Goal: Task Accomplishment & Management: Use online tool/utility

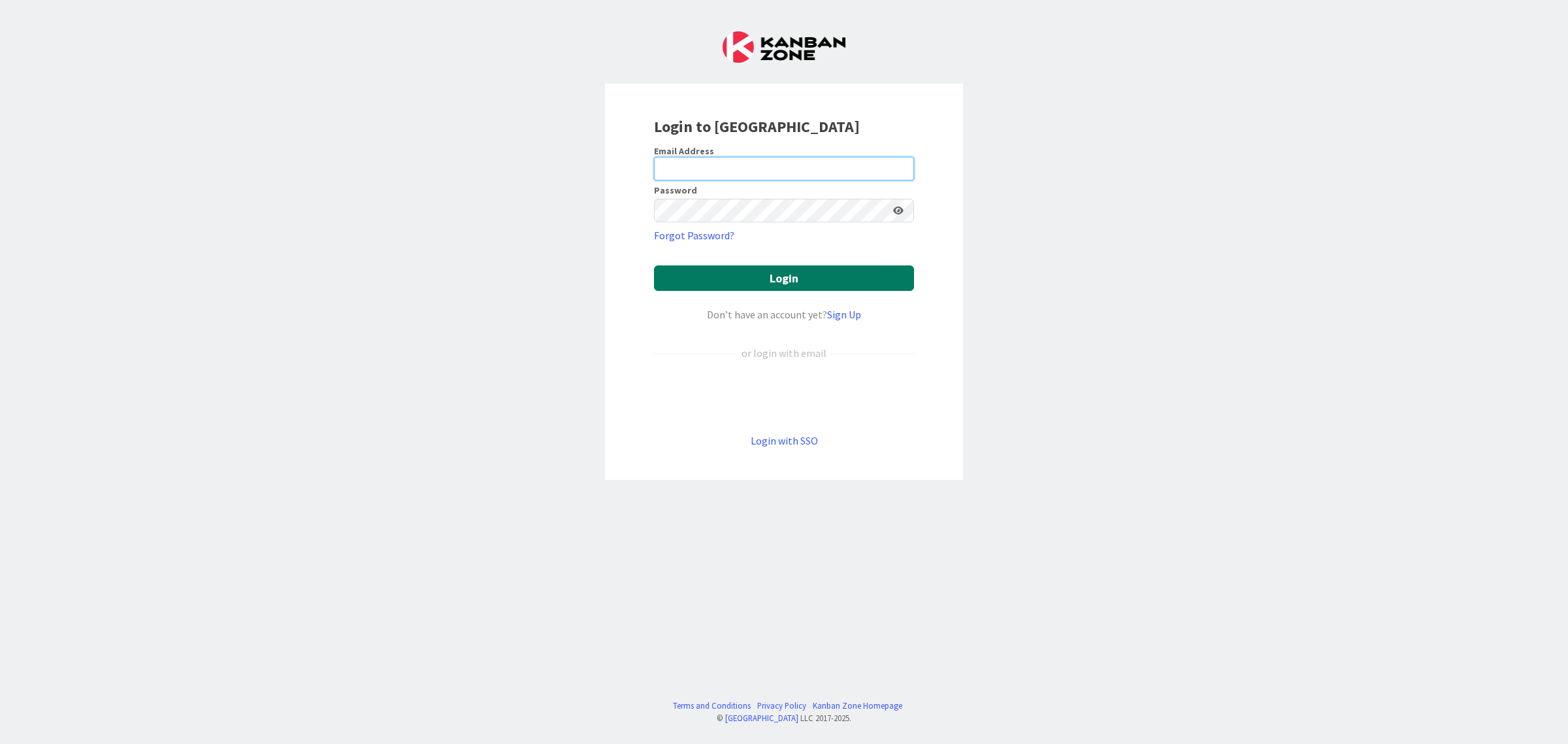
type input "minna.maatta@pandia.fi"
click at [784, 270] on button "Login" at bounding box center [784, 278] width 260 height 26
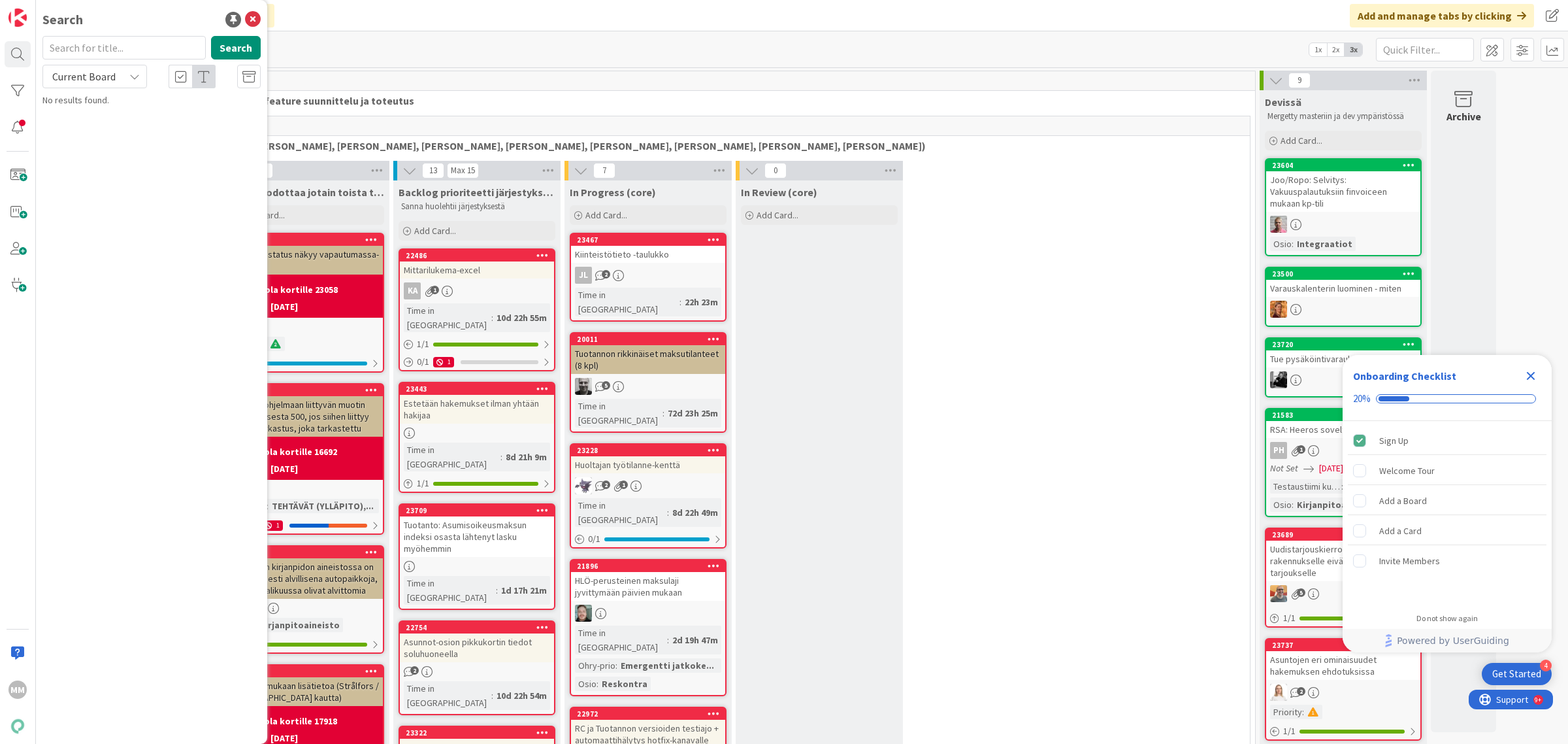
click at [464, 25] on div "Click our logo to show/hide this navigation Add and manage tabs by clicking" at bounding box center [802, 15] width 1532 height 31
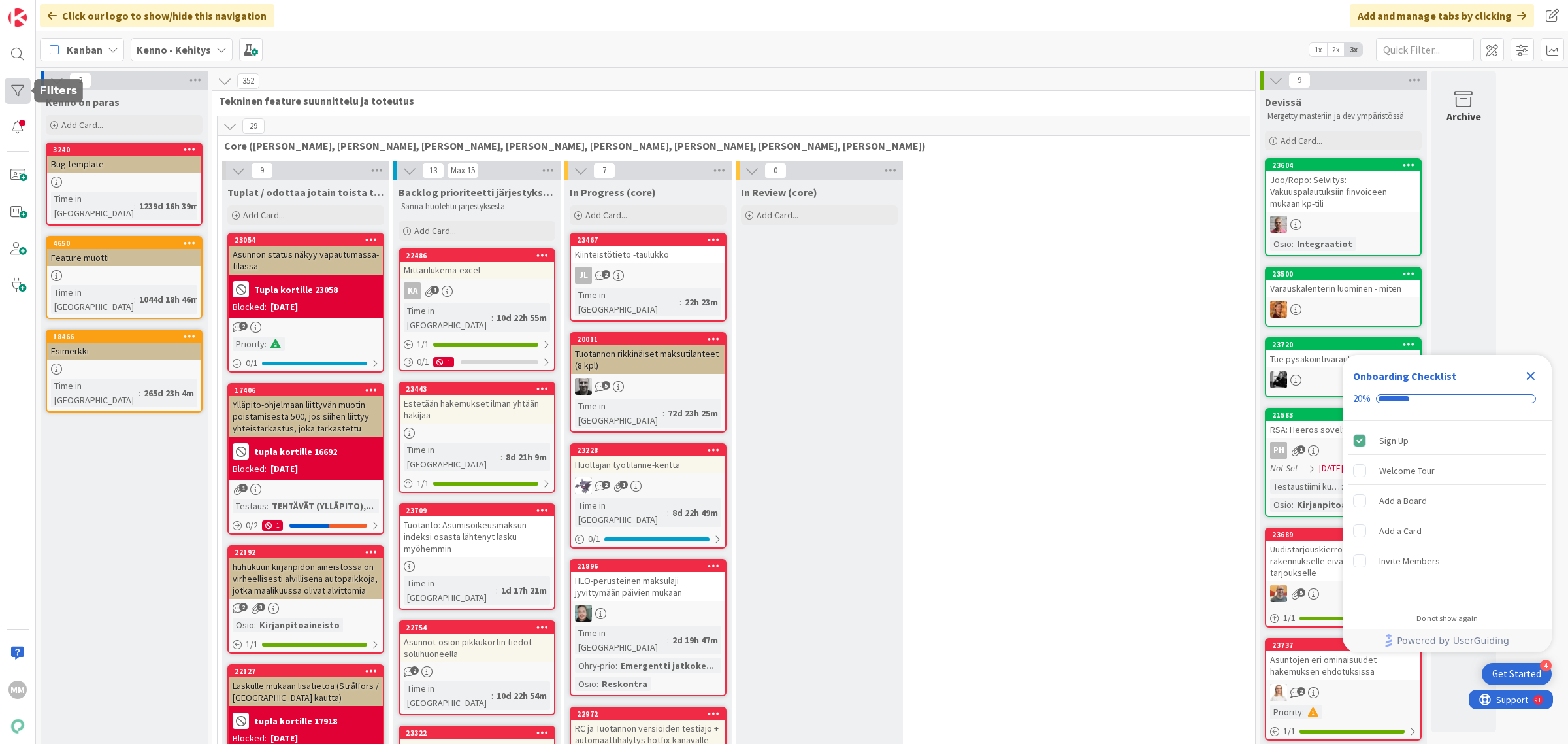
click at [24, 86] on div at bounding box center [18, 90] width 26 height 26
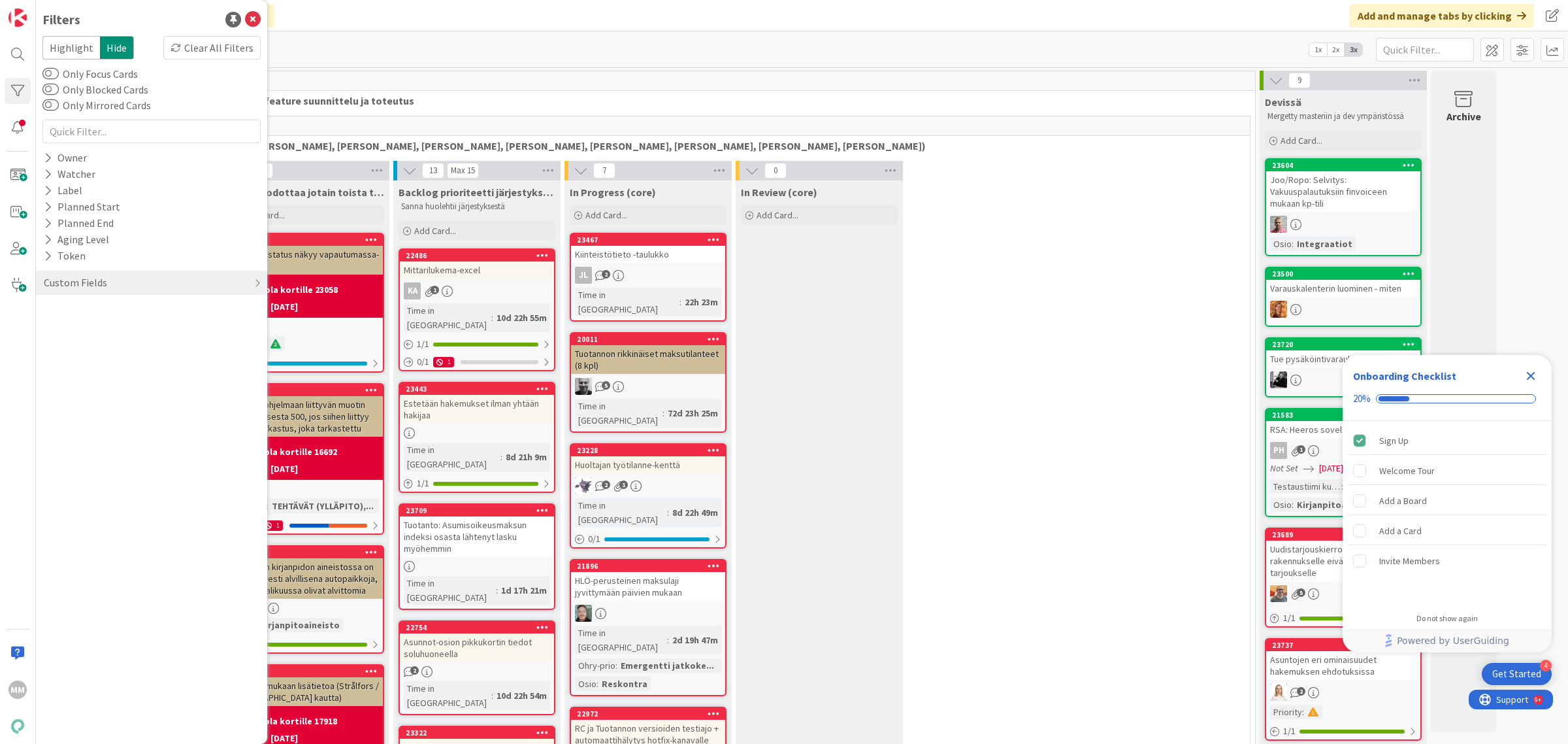
click at [376, 31] on div "Kanban Kenno - Kehitys 1x 2x 3x" at bounding box center [802, 49] width 1532 height 36
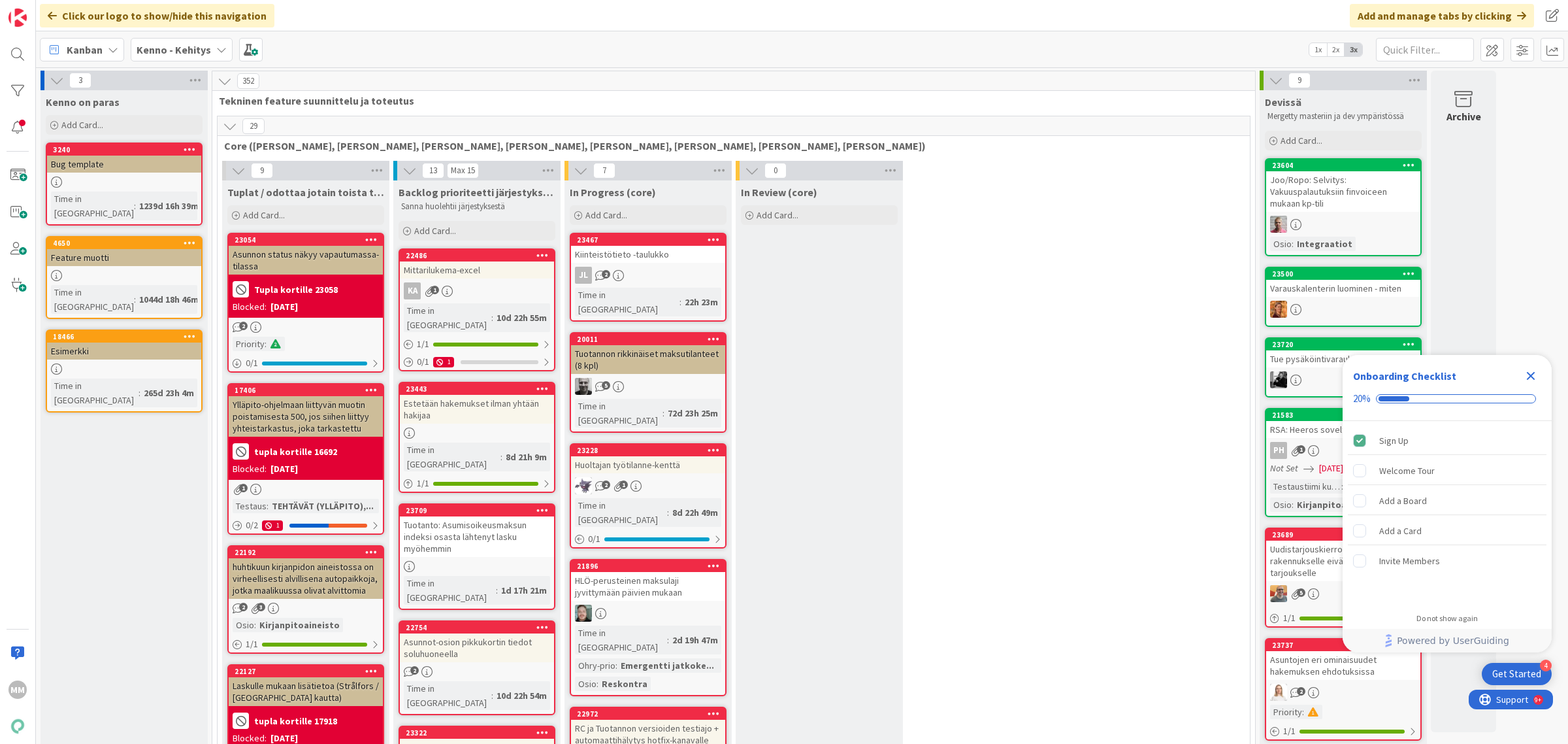
click at [170, 48] on b "Kenno - Kehitys" at bounding box center [173, 49] width 74 height 13
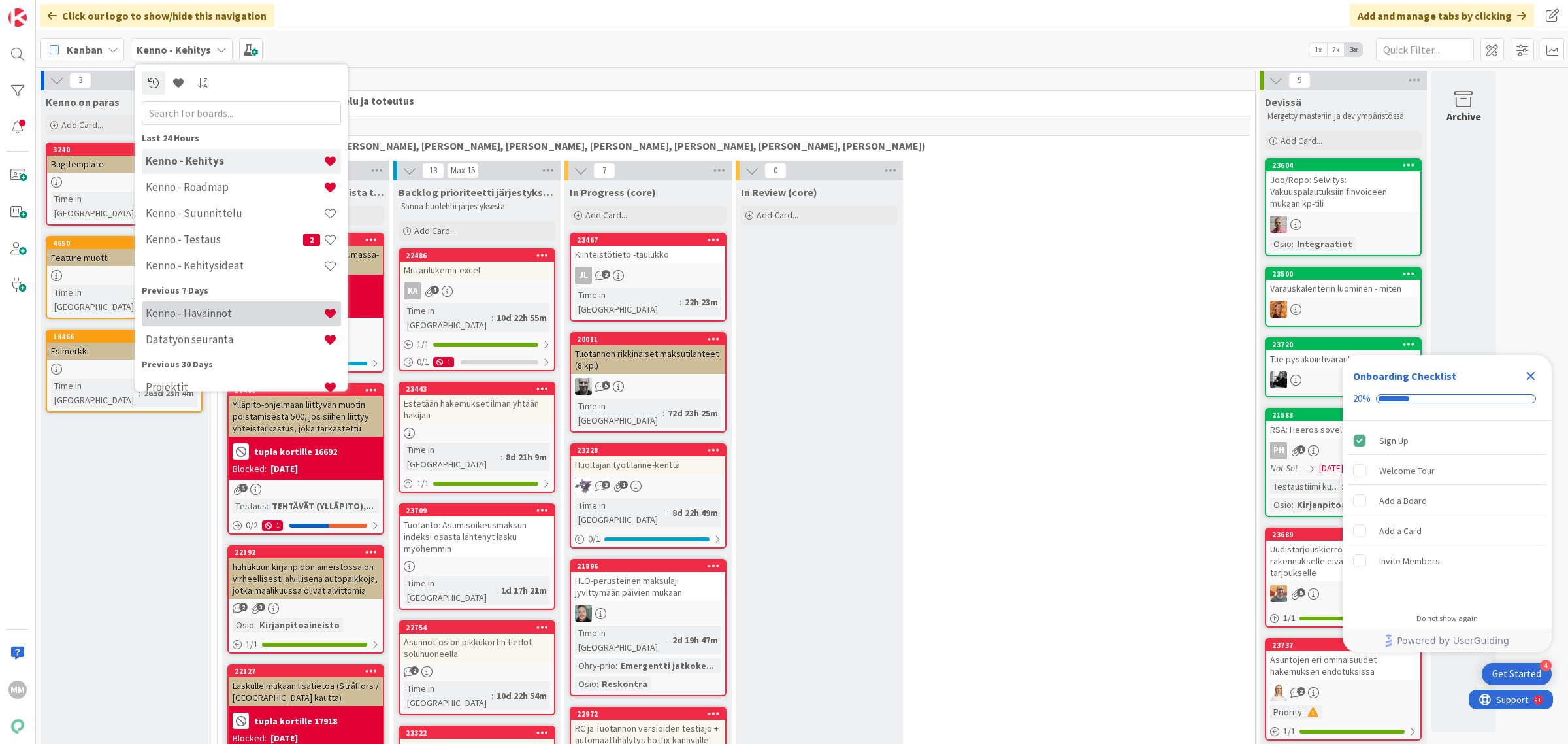
click at [229, 318] on h4 "Kenno - Havainnot" at bounding box center [235, 313] width 177 height 13
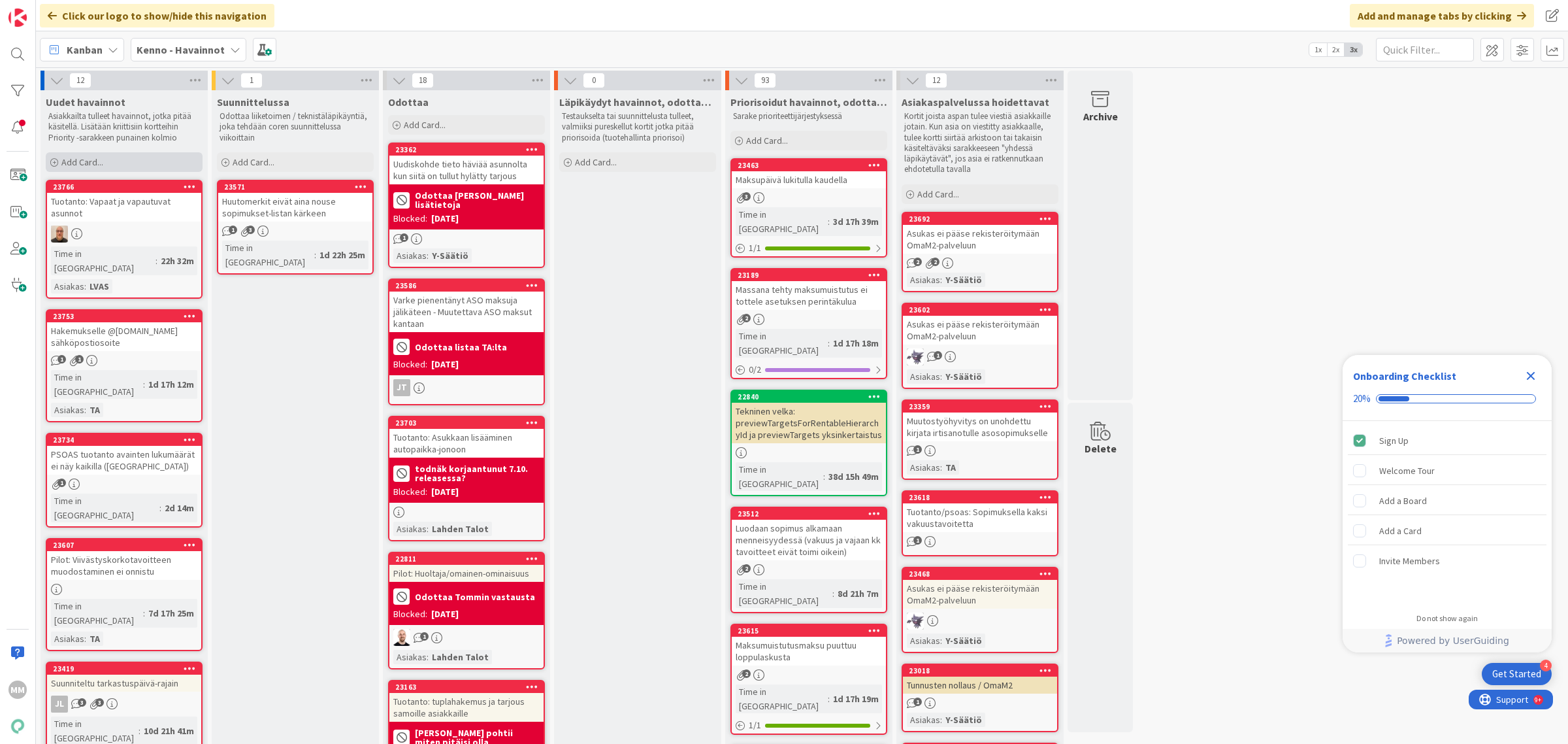
click at [93, 160] on span "Add Card..." at bounding box center [82, 162] width 42 height 12
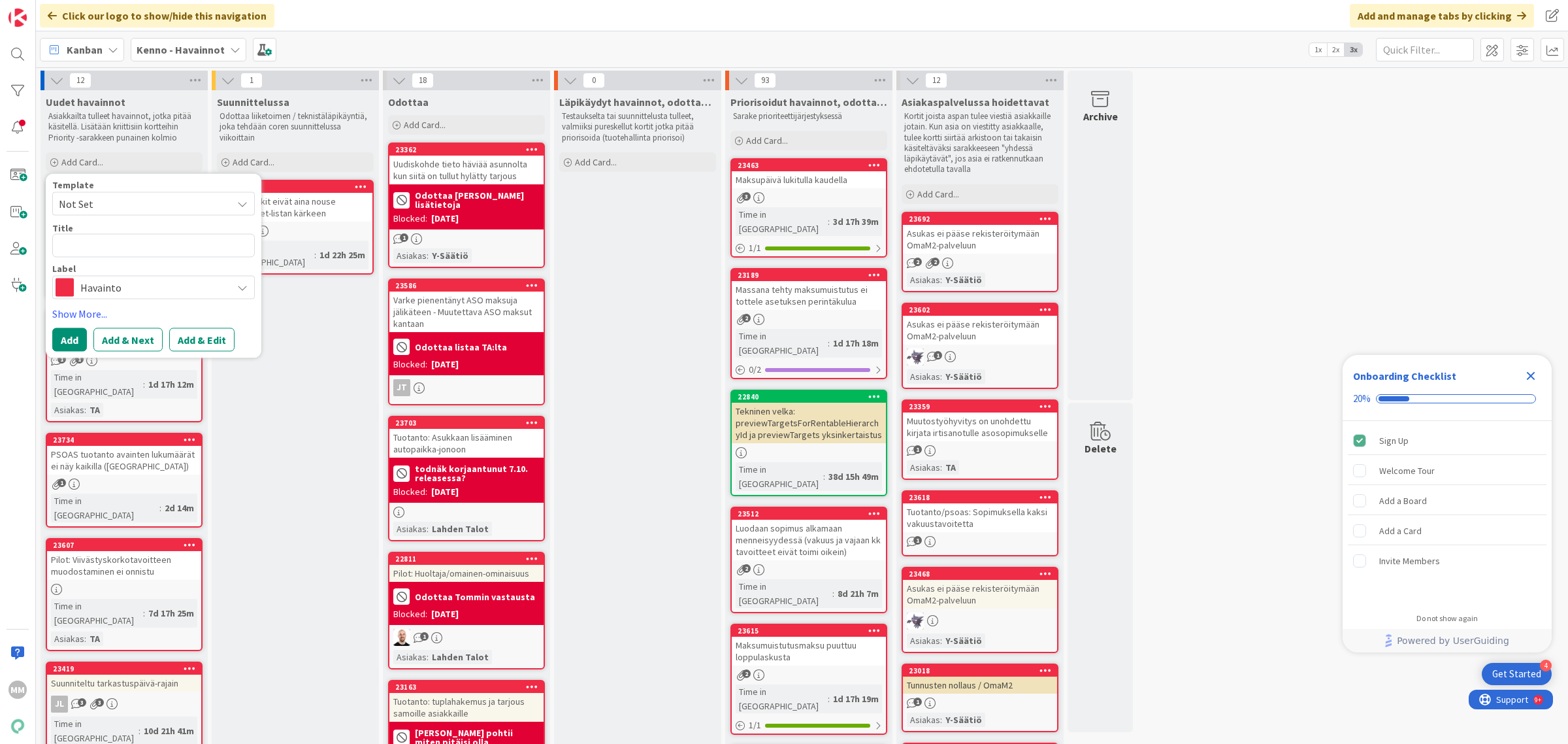
type textarea "x"
type textarea "K"
type textarea "x"
type textarea "Ko"
type textarea "x"
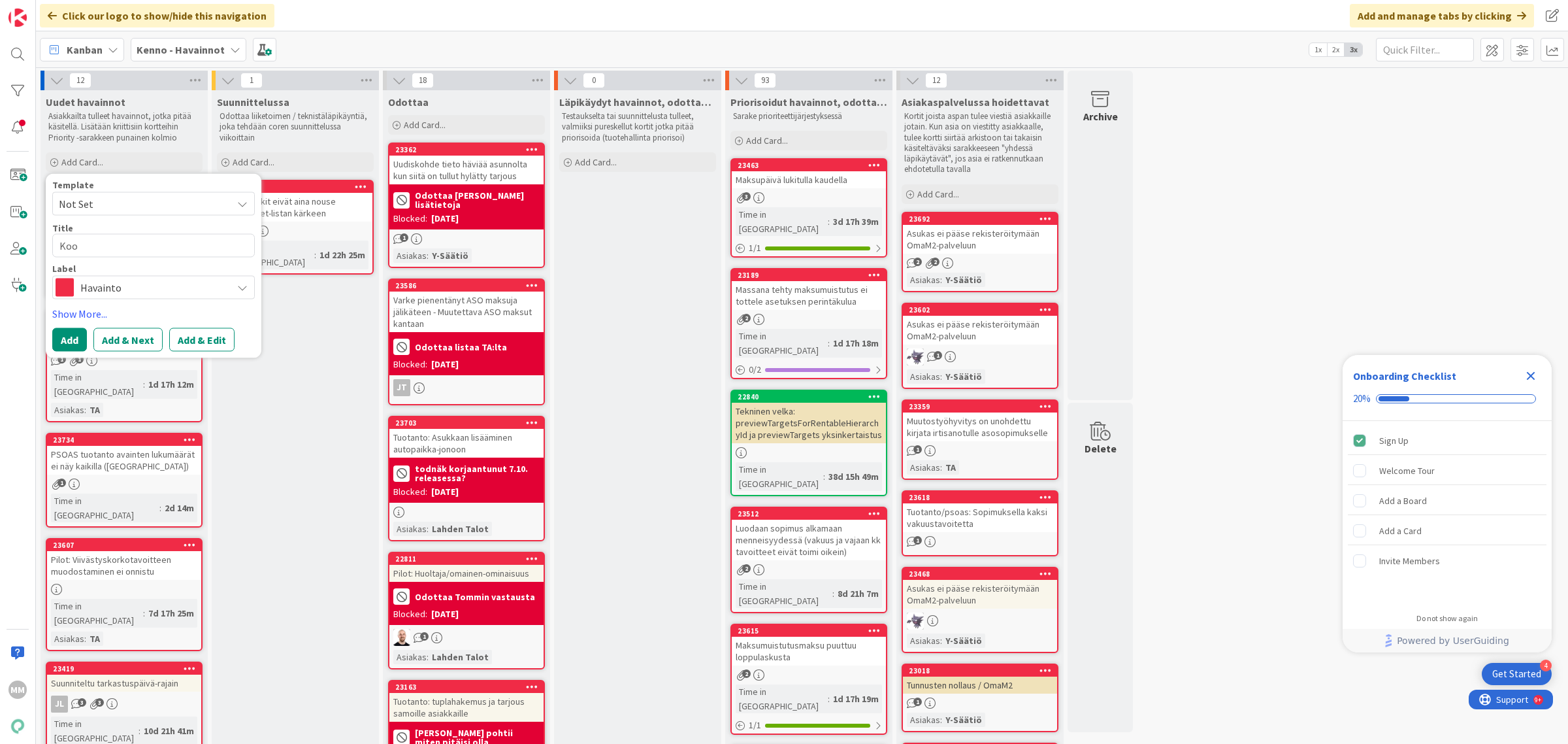
type textarea "Koon"
type textarea "x"
type textarea "Koont"
type textarea "x"
type textarea "Koonti"
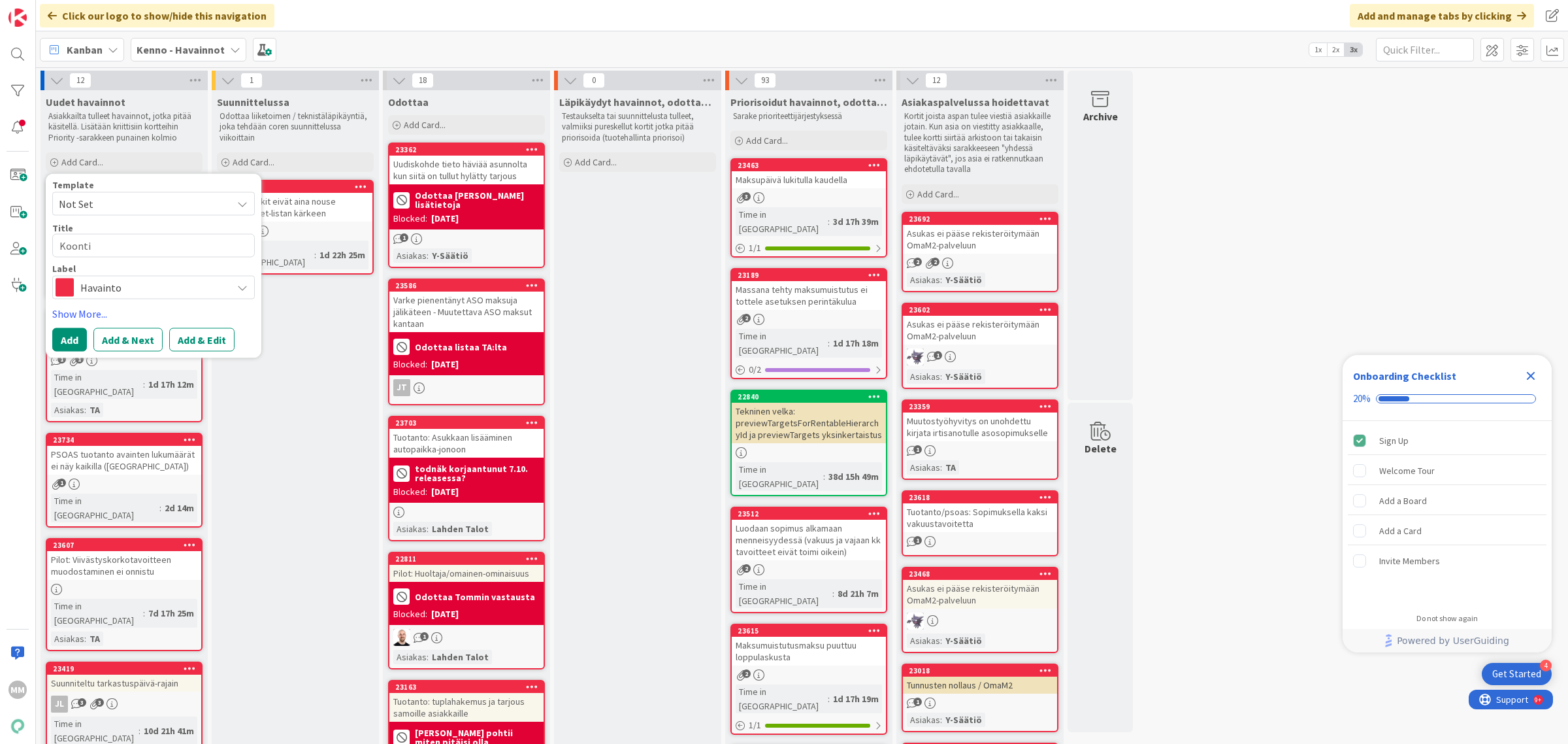
type textarea "x"
type textarea "Koontil"
type textarea "x"
type textarea "Koontila"
type textarea "x"
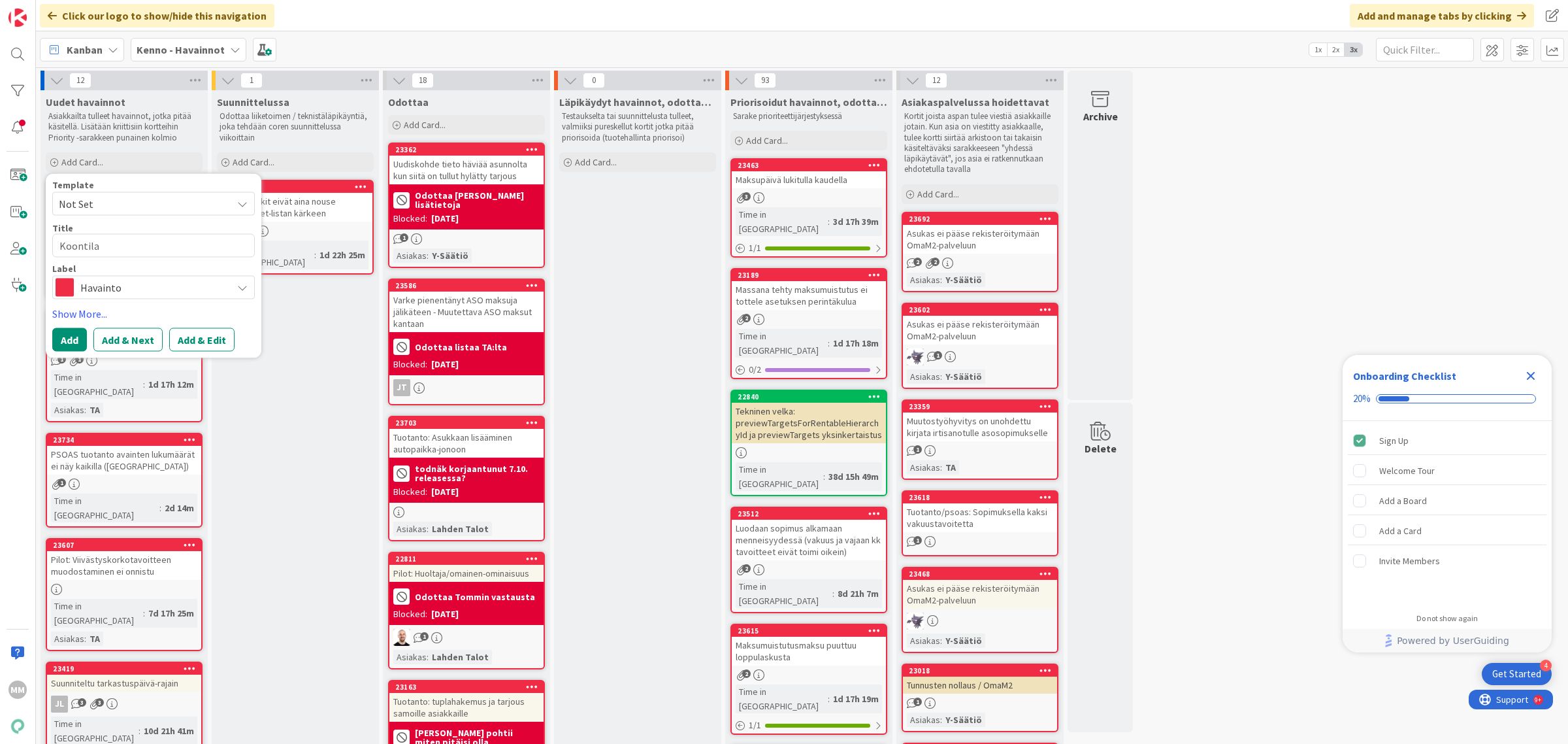
type textarea "Koontilas"
type textarea "x"
type textarea "Koontilask"
type textarea "x"
type textarea "Koontilasku"
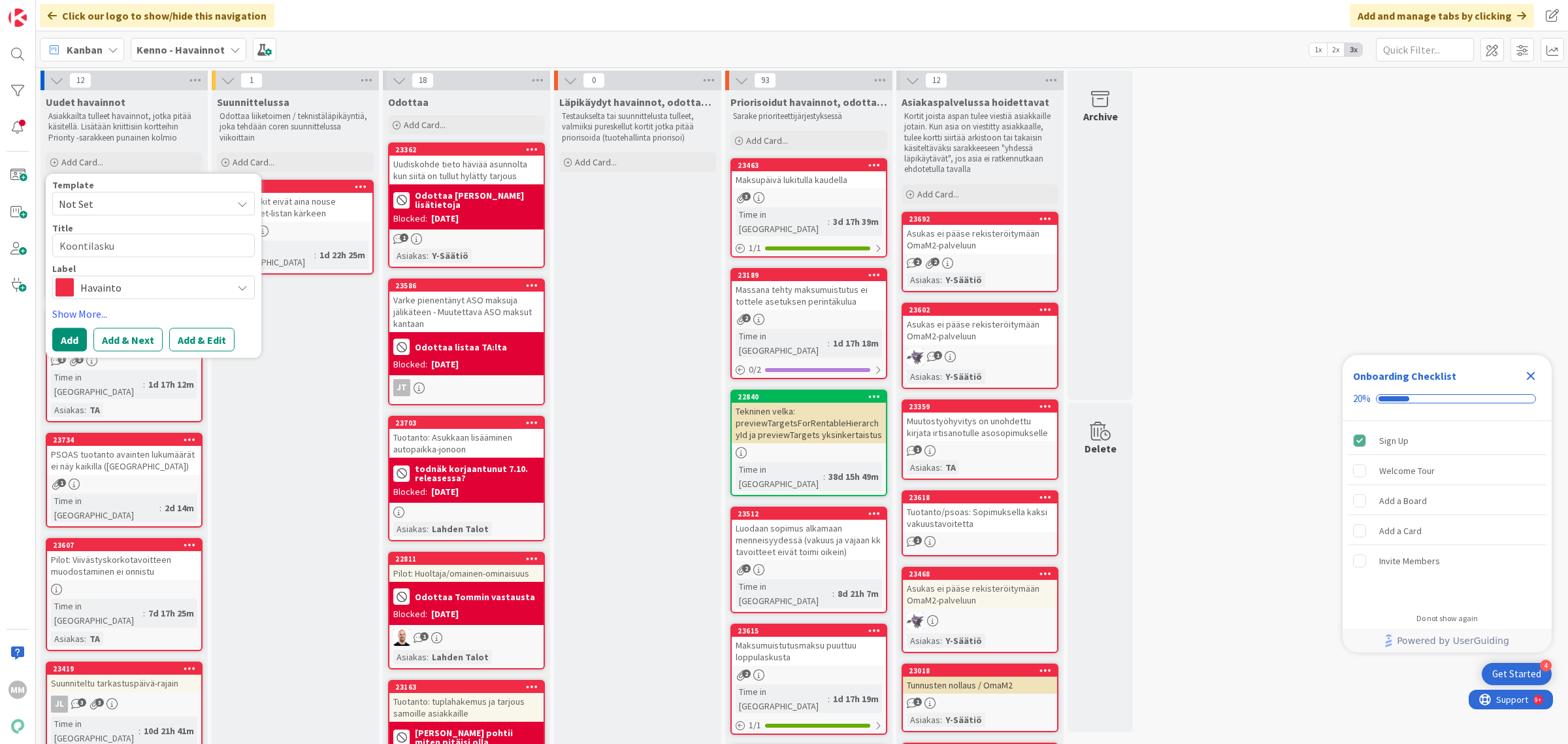
type textarea "x"
type textarea "Koontilaskun"
type textarea "x"
type textarea "Koontilaskun t"
type textarea "x"
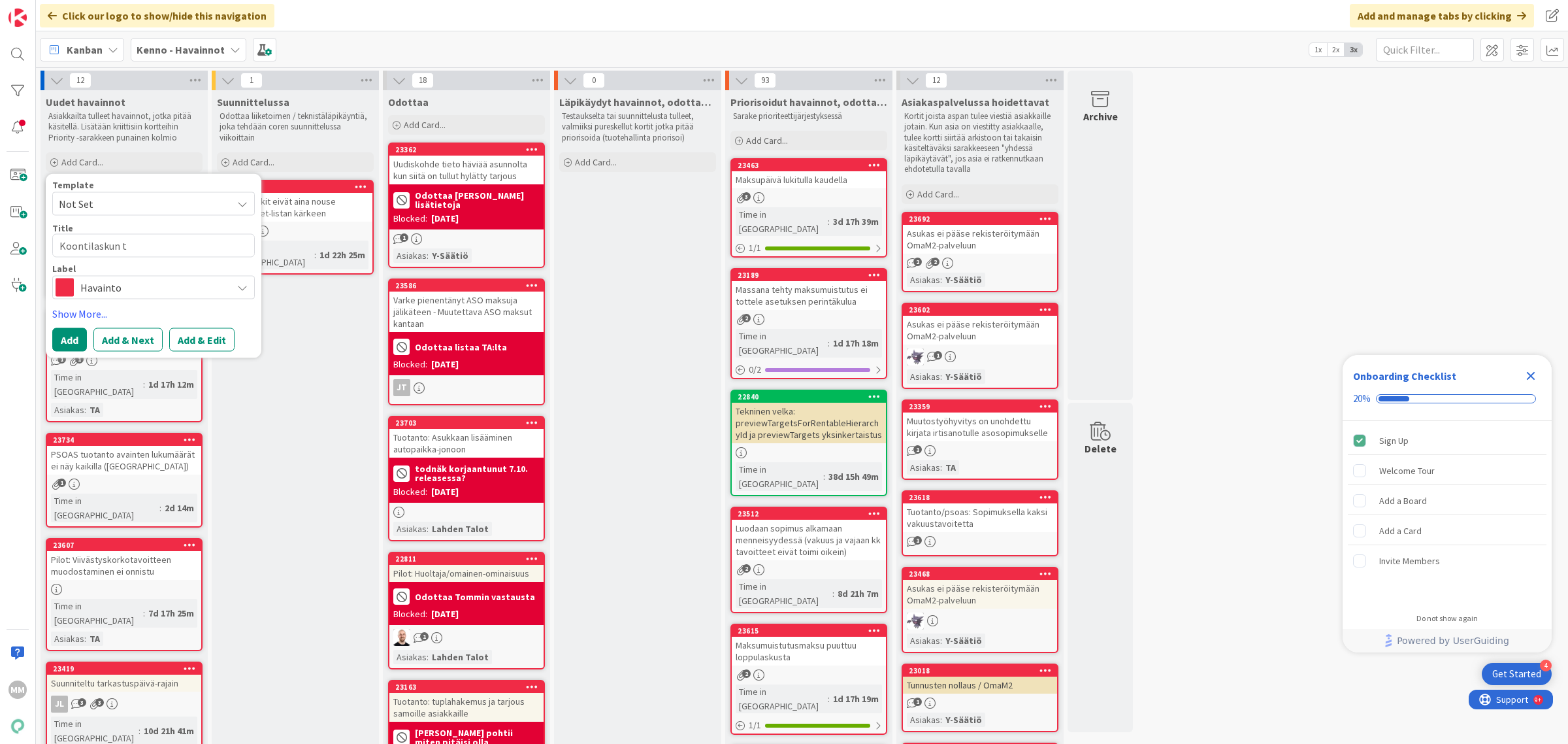
type textarea "Koontilaskun tu"
type textarea "x"
type textarea "Koontilaskun tul"
type textarea "x"
type textarea "Koontilaskun tulos"
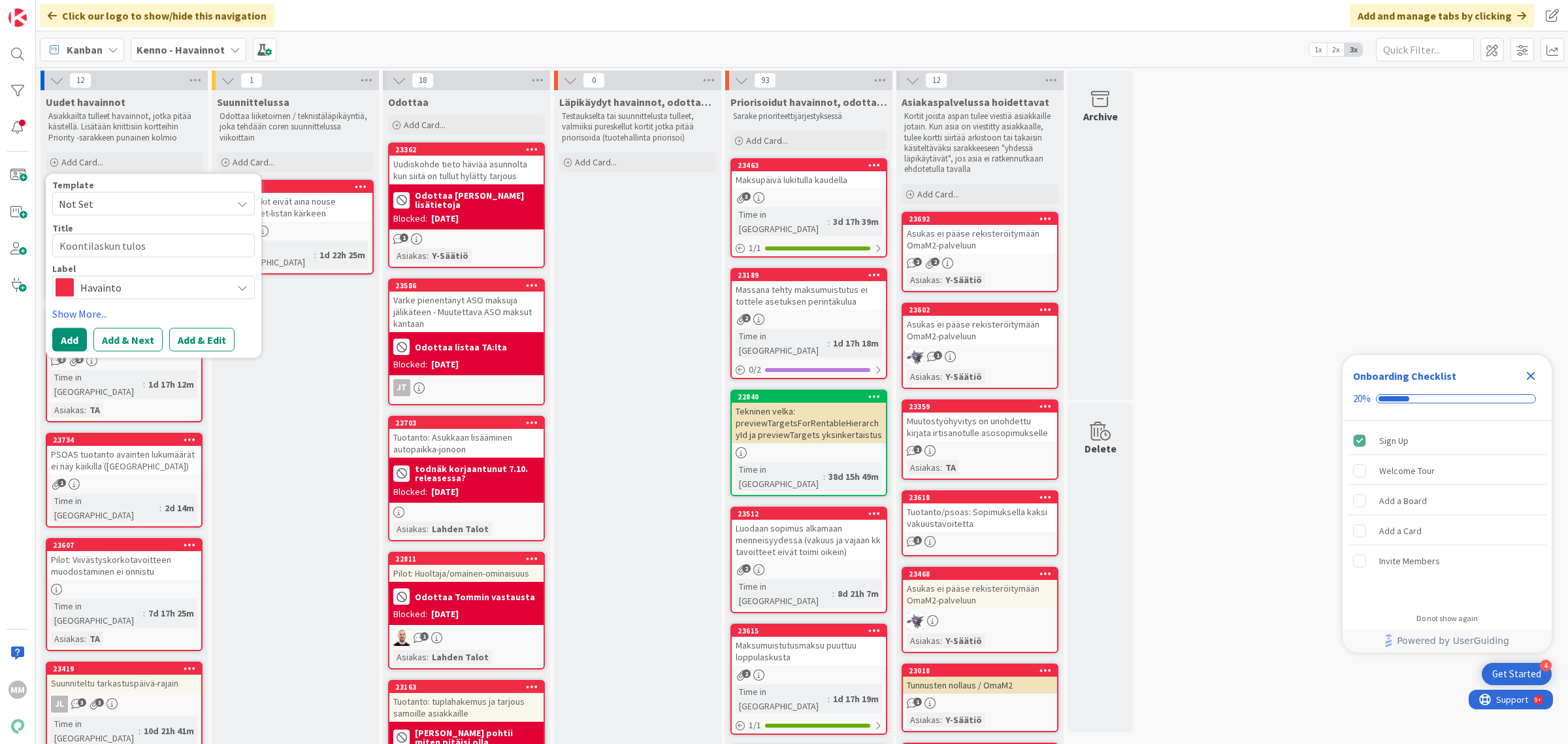
type textarea "x"
type textarea "Koontilaskun tulostu"
type textarea "x"
type textarea "Koontilaskun tulostus"
type textarea "x"
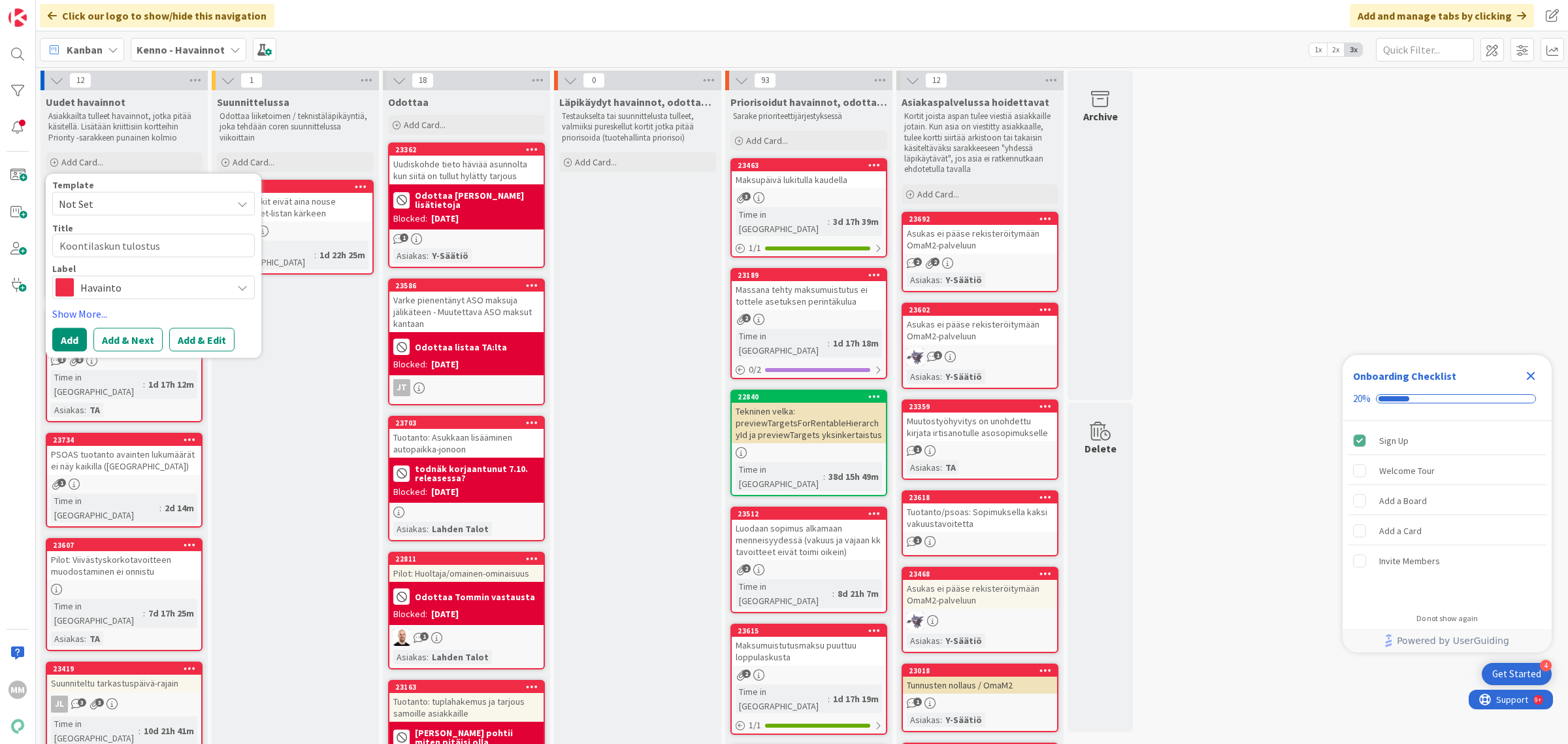
type textarea "Koontilaskun tulostus"
type textarea "x"
type textarea "Koontilaskun tulostus"
type textarea "x"
type textarea "Koontilaskun tulostus/"
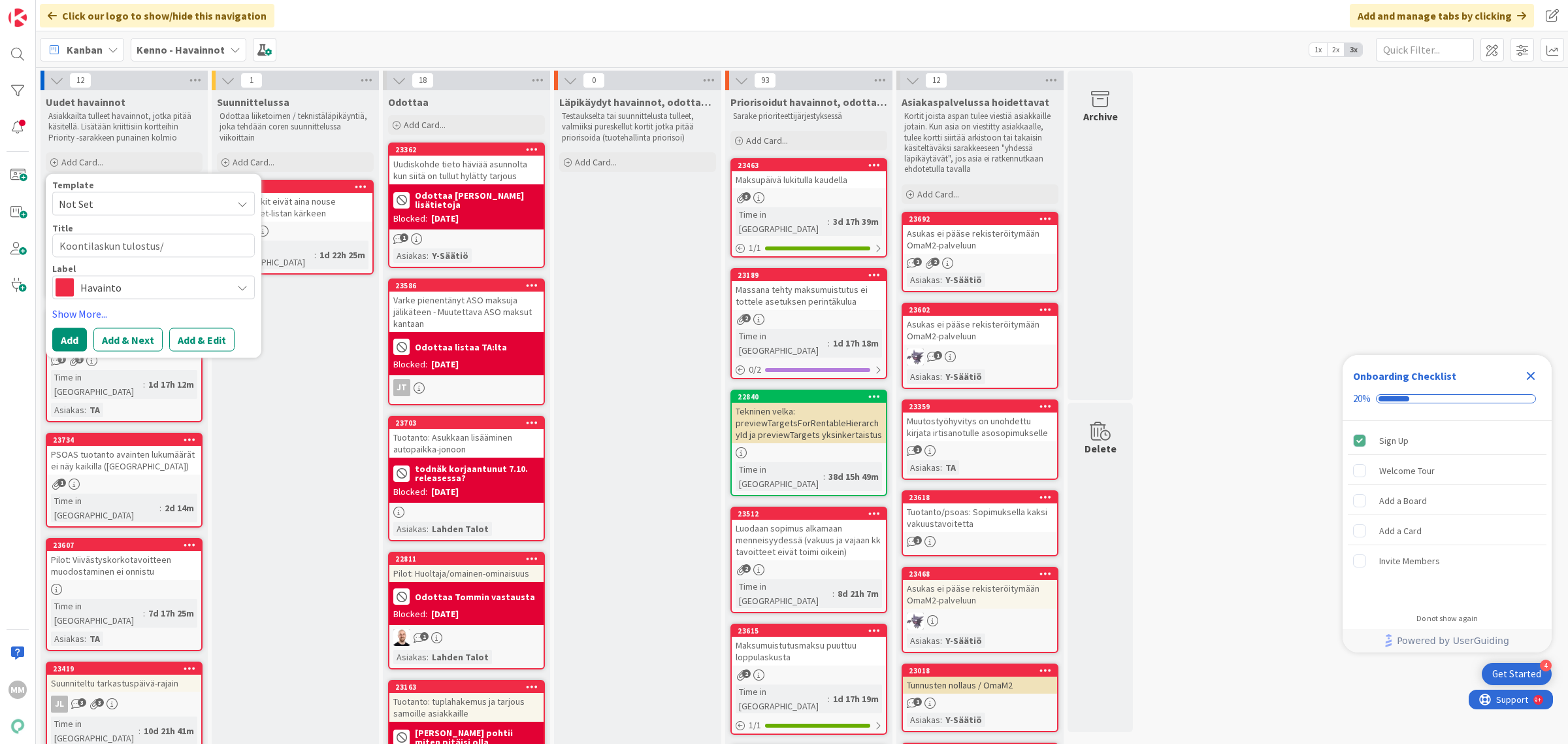
type textarea "x"
type textarea "Koontilaskun tulostus/t"
type textarea "x"
type textarea "Koontilaskun tulostus/ta"
type textarea "x"
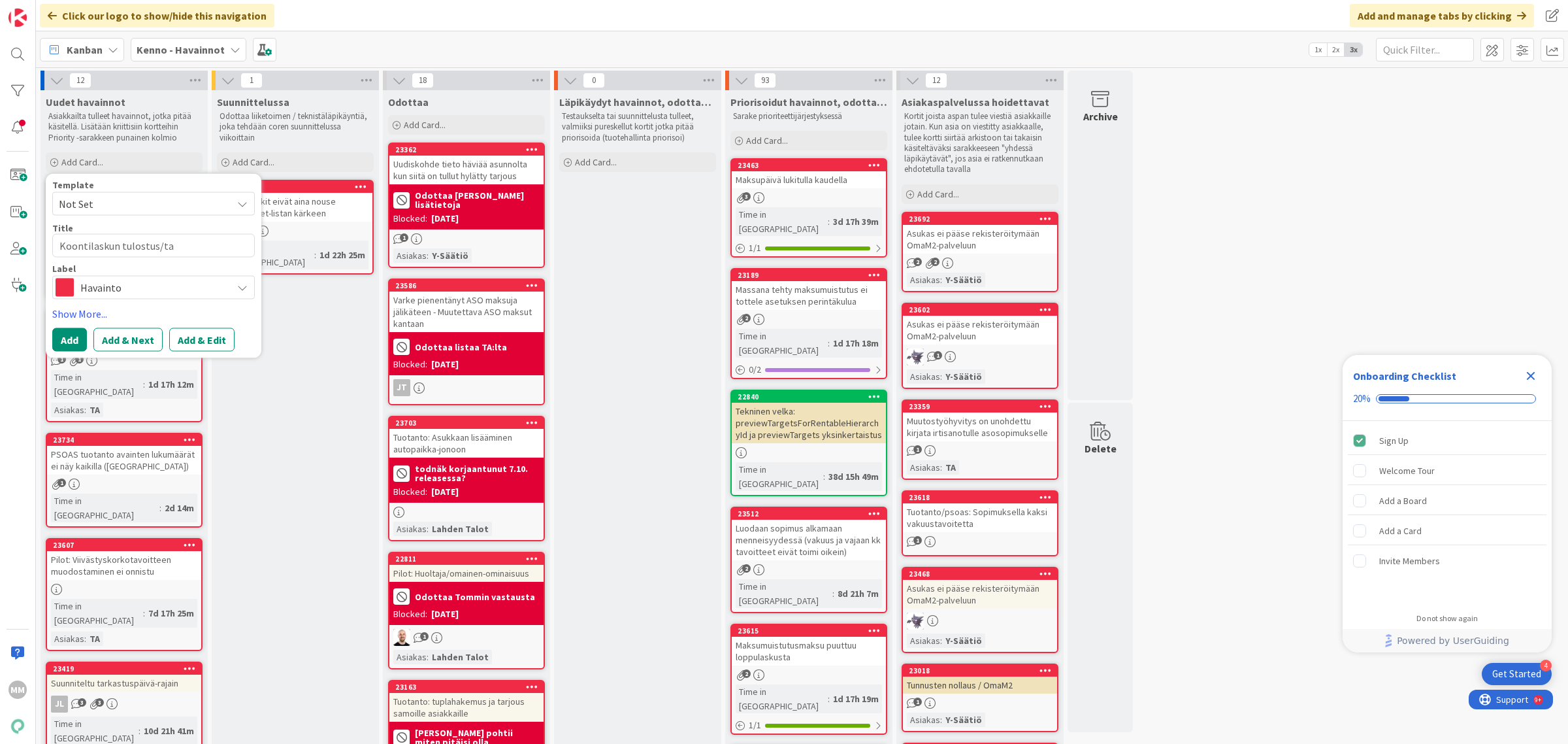
type textarea "Koontilaskun tulostus/tal"
type textarea "x"
type textarea "Koontilaskun tulostus/tall"
type textarea "x"
type textarea "Koontilaskun tulostus/talle"
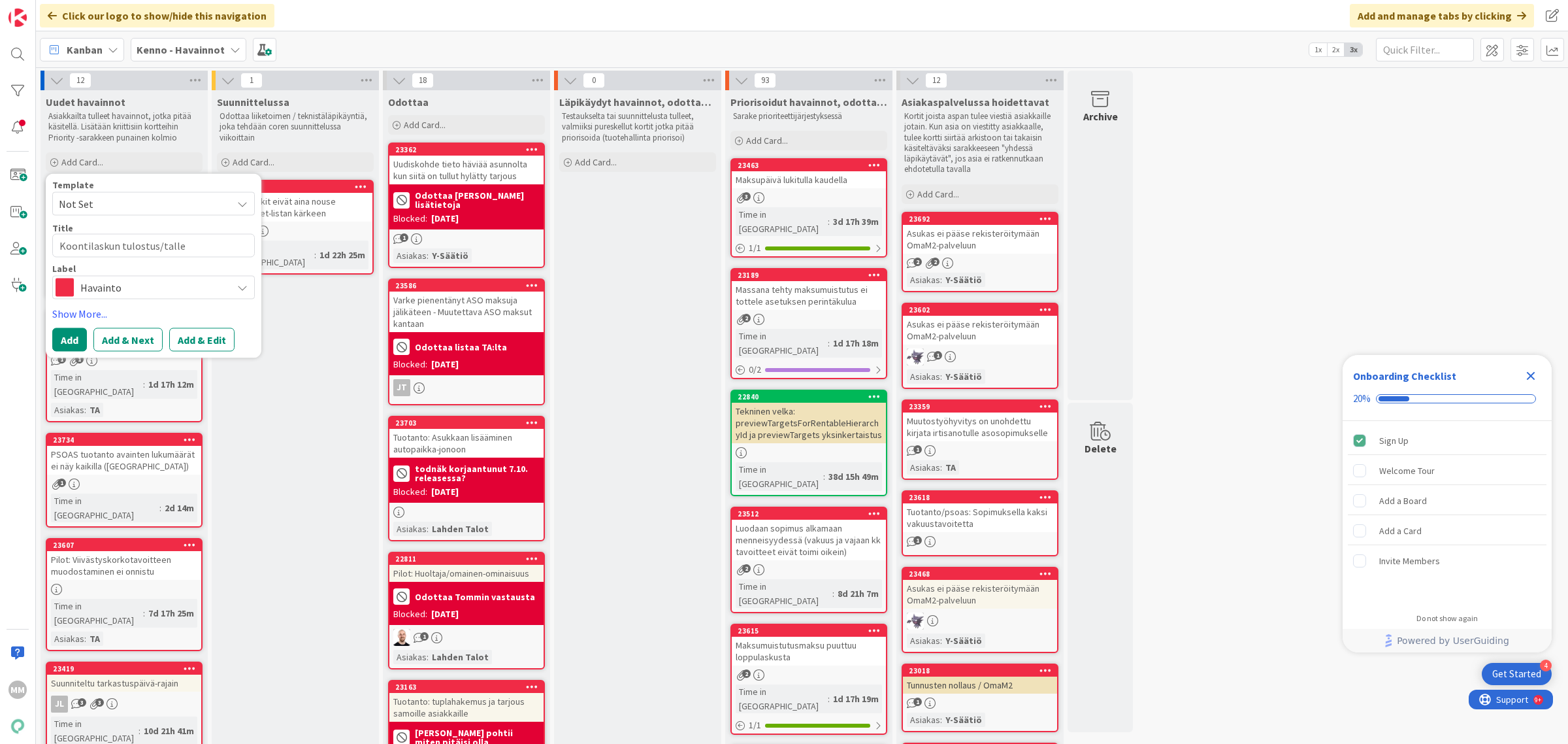
type textarea "x"
type textarea "Koontilaskun tulostus/tallen"
type textarea "x"
type textarea "Koontilaskun tulostus/tallenn"
type textarea "x"
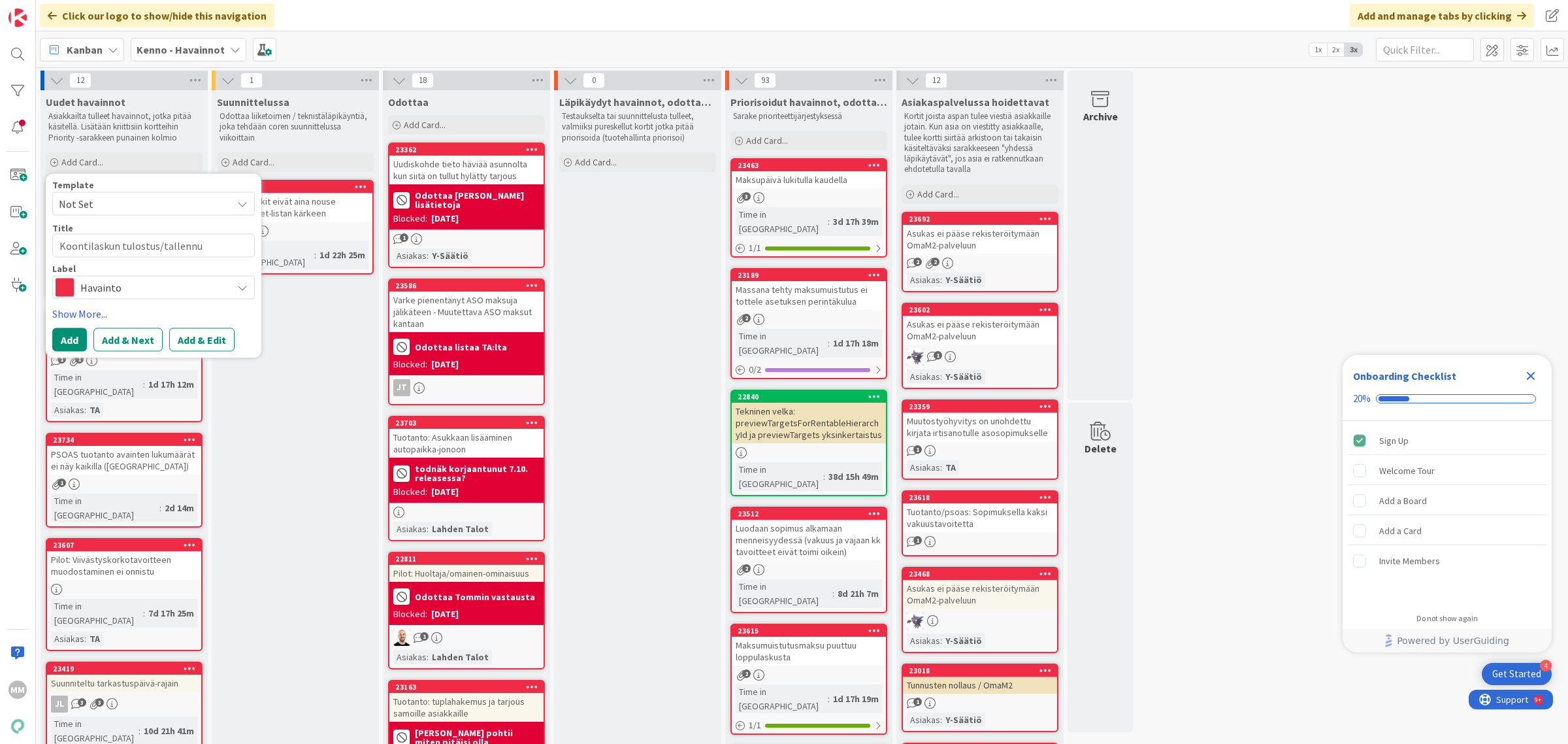
type textarea "Koontilaskun tulostus/tallennus"
type textarea "x"
type textarea "Koontilaskun tulostus/tallennus"
type textarea "x"
type textarea "Koontilaskun tulostus/tallennus v"
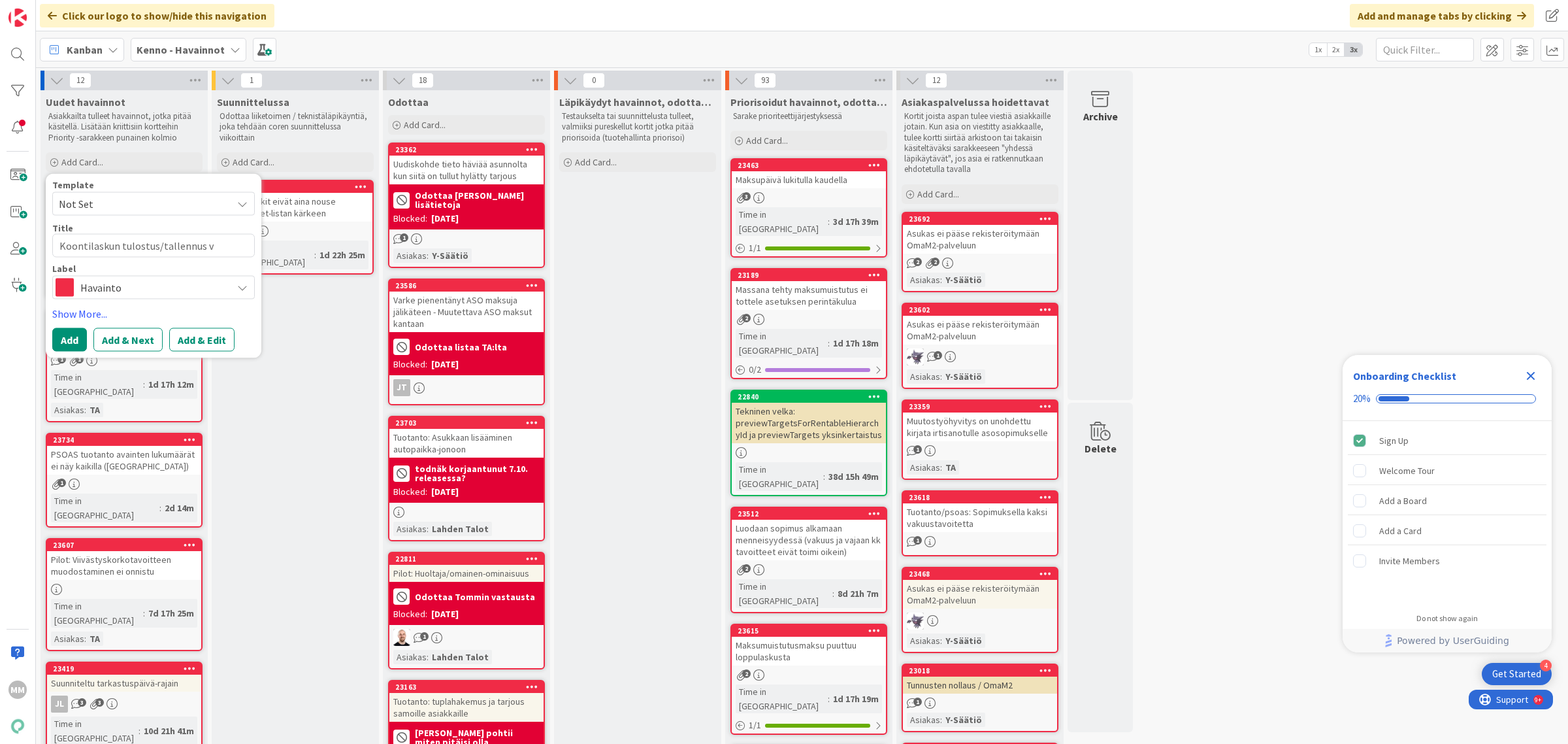
type textarea "x"
type textarea "Koontilaskun tulostus/tallennus vi"
type textarea "x"
type textarea "Koontilaskun tulostus/tallennus vir"
type textarea "x"
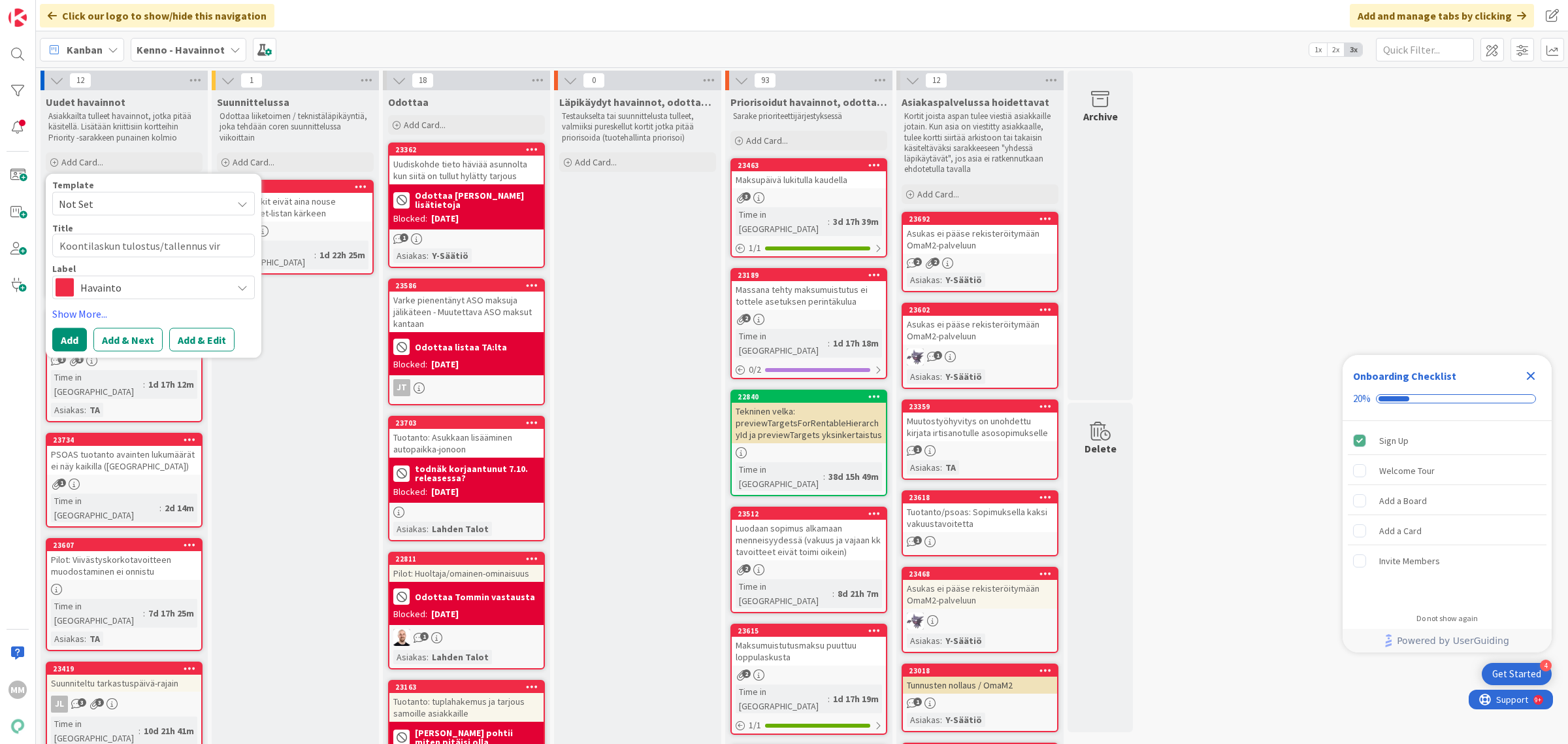
type textarea "Koontilaskun tulostus/tallennus virh"
type textarea "x"
type textarea "Koontilaskun tulostus/tallennus virhe"
type textarea "x"
type textarea "Koontilaskun tulostus/tallennus virhee"
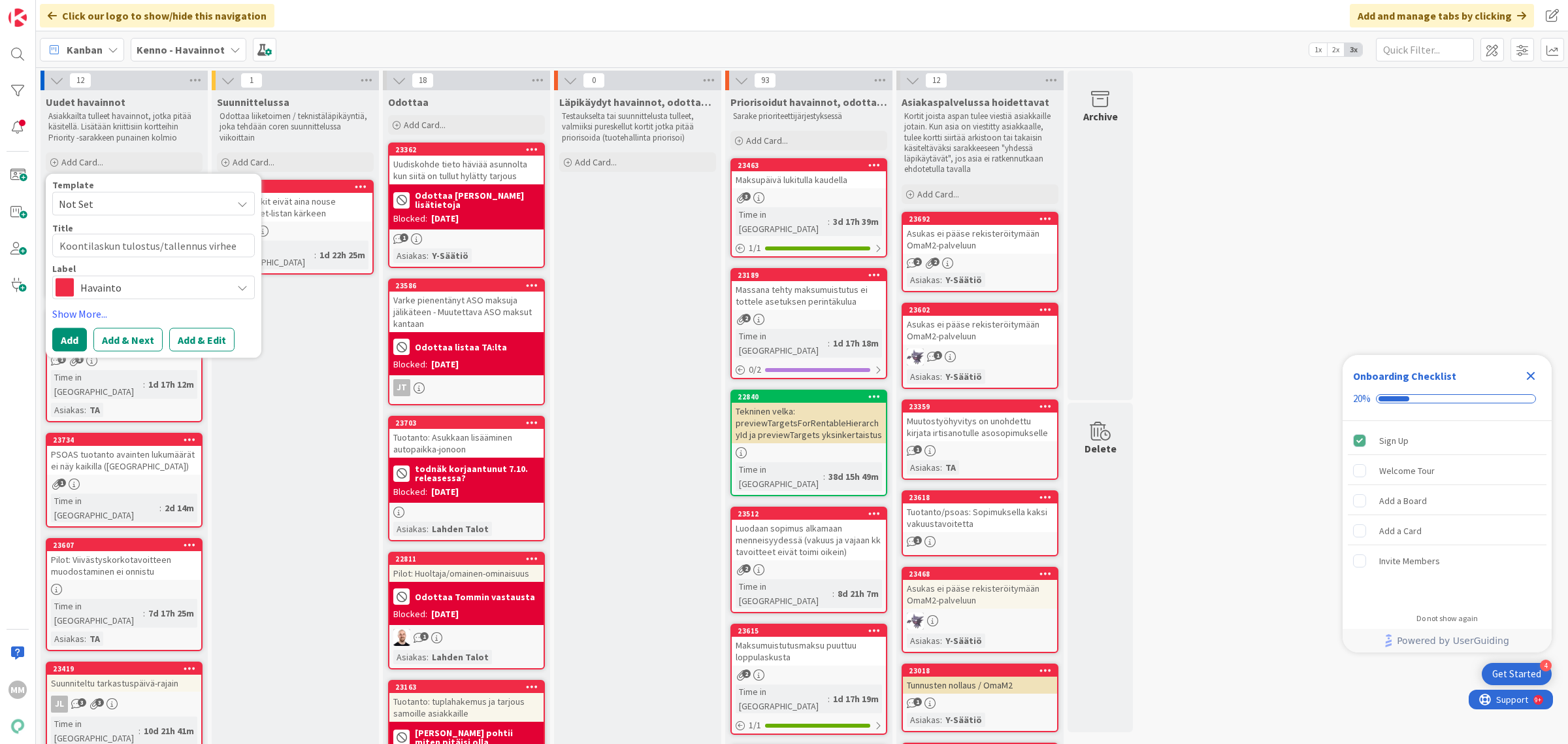
type textarea "x"
type textarea "Koontilaskun tulostus/tallennus virheel"
type textarea "x"
type textarea "Koontilaskun tulostus/tallennus virheell"
type textarea "x"
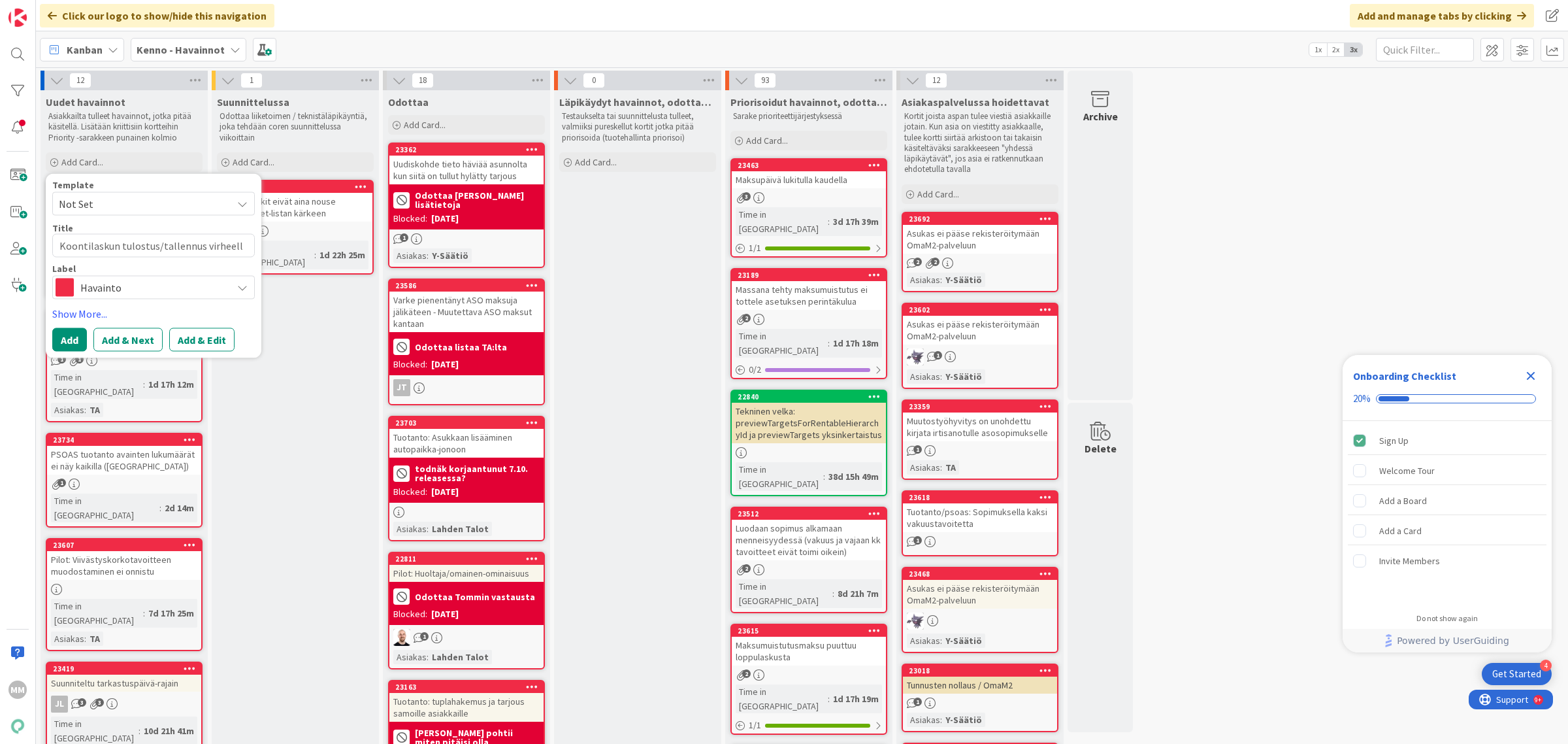
type textarea "Koontilaskun tulostus/tallennus virheelli"
type textarea "x"
type textarea "Koontilaskun tulostus/tallennus virheellin"
type textarea "x"
type textarea "Koontilaskun tulostus/tallennus virheelline"
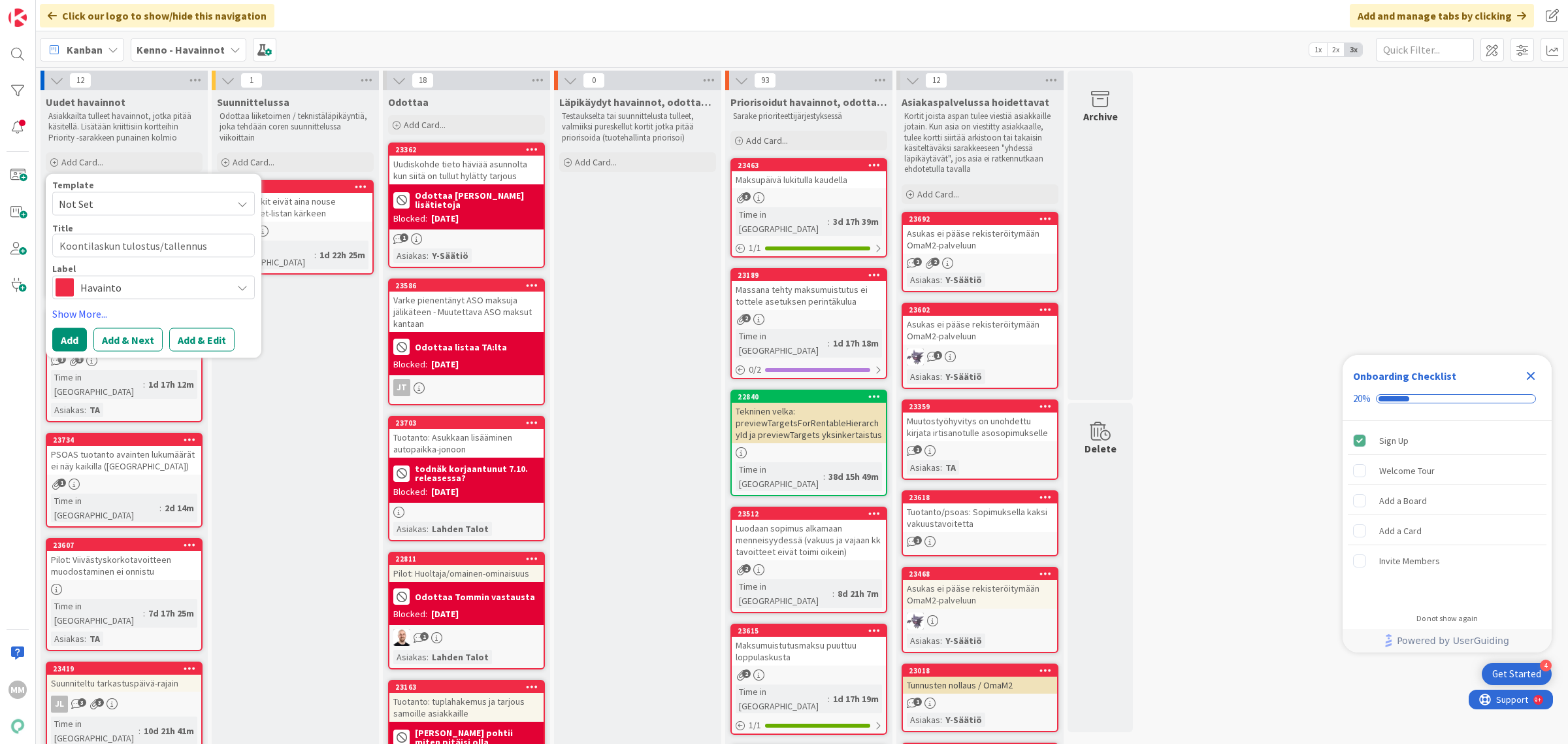
type textarea "x"
type textarea "Koontilaskun tulostus/tallennus virheellinen"
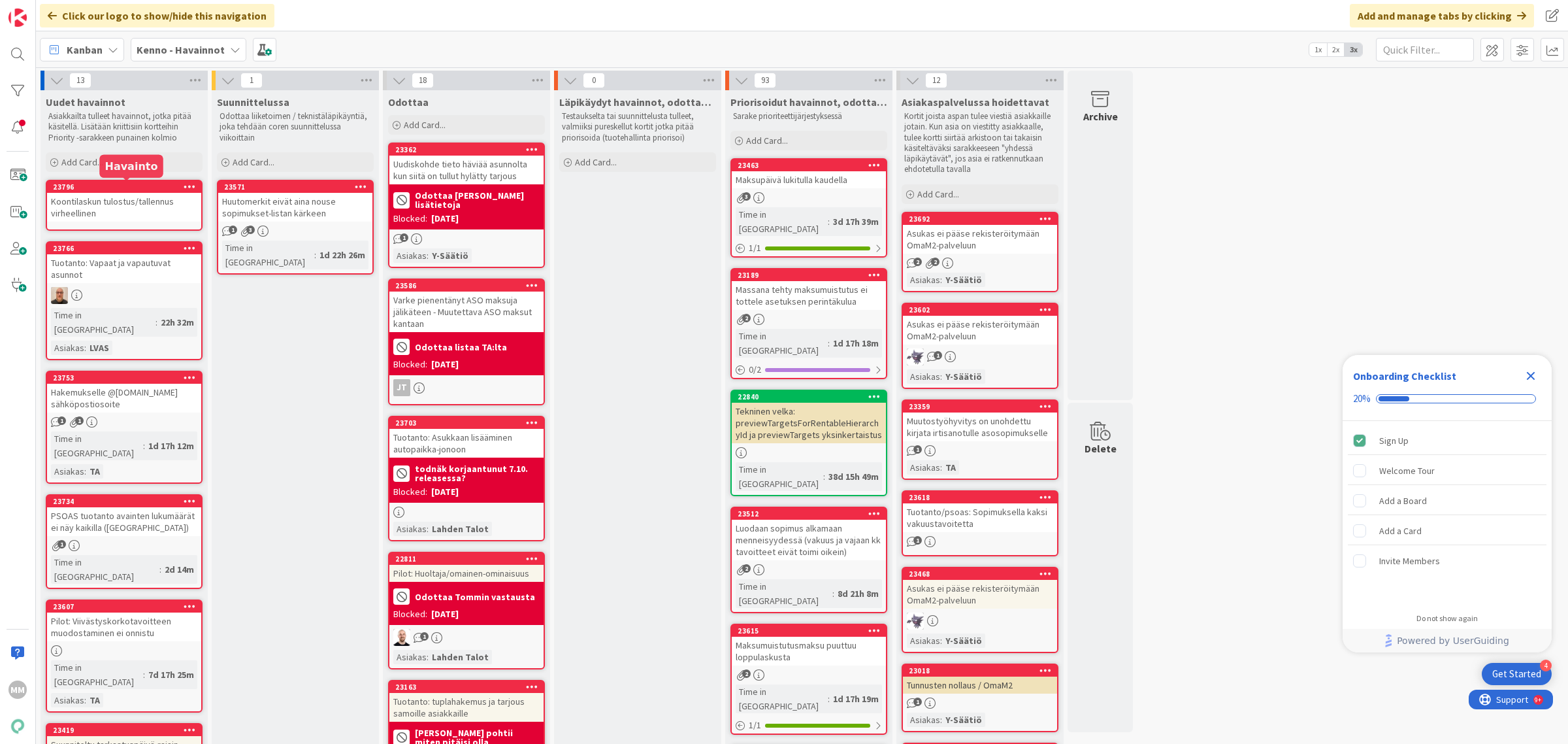
click at [115, 201] on div "Koontilaskun tulostus/tallennus virheellinen" at bounding box center [123, 207] width 154 height 29
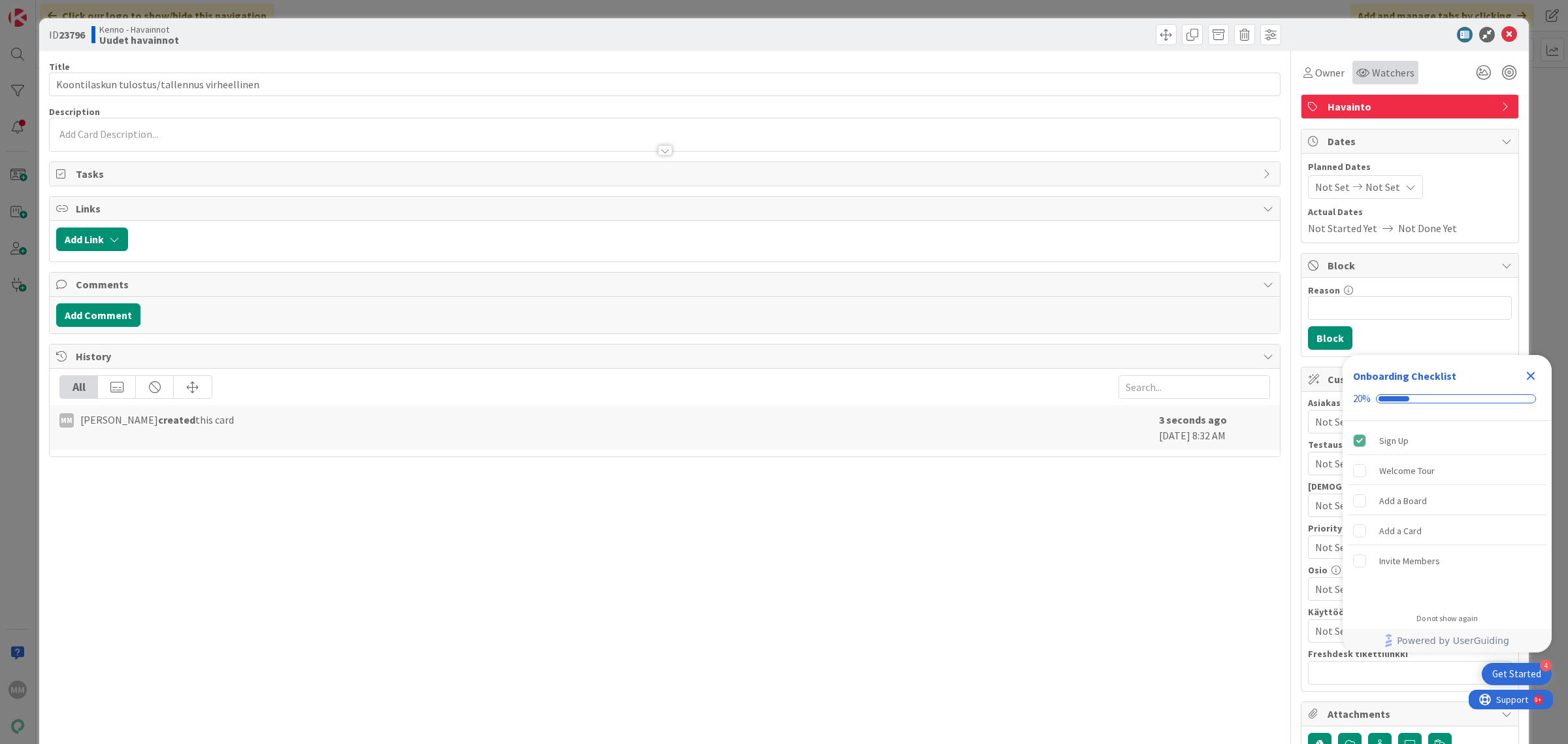
click at [1372, 72] on span "Watchers" at bounding box center [1393, 72] width 43 height 15
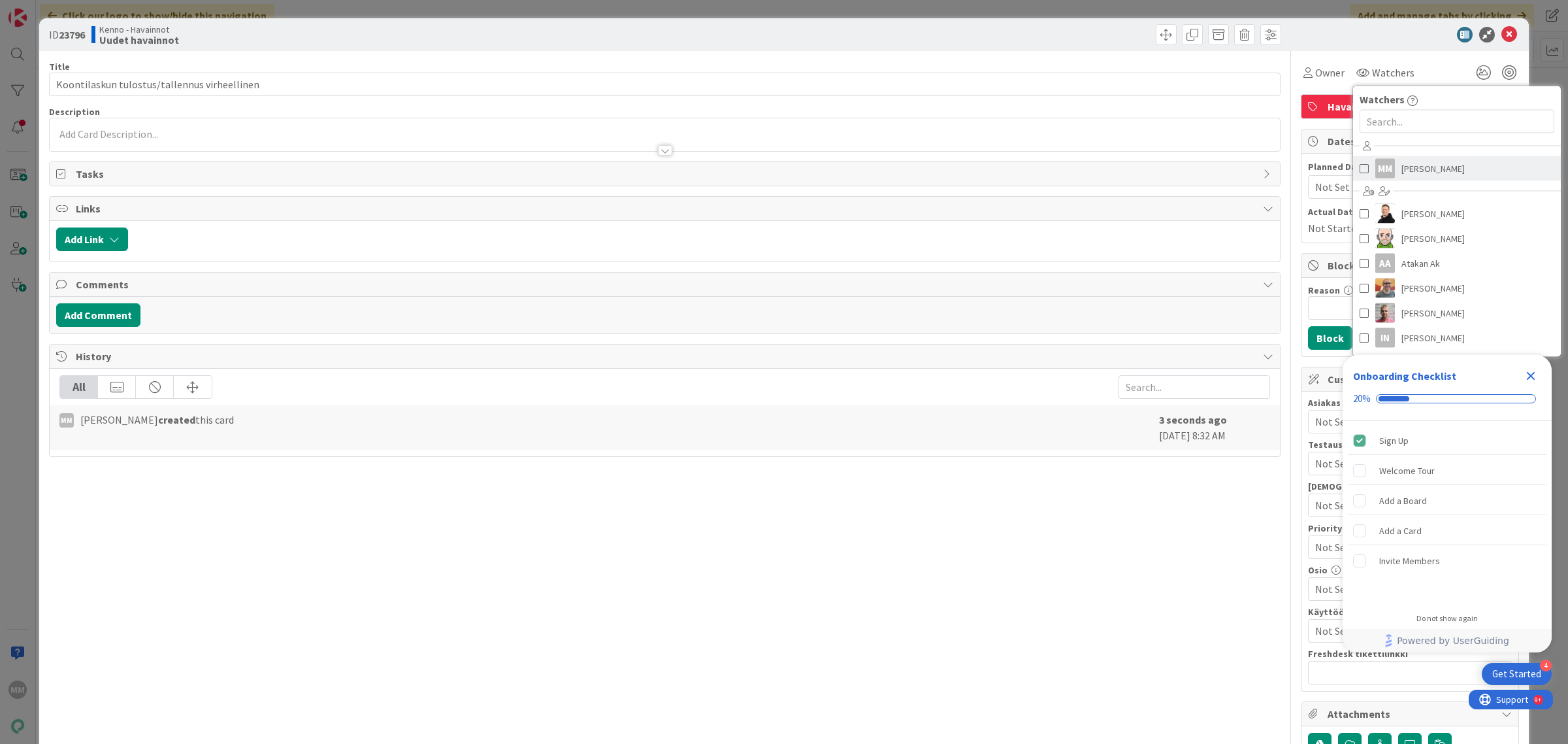
click at [1401, 167] on span "[PERSON_NAME]" at bounding box center [1432, 169] width 64 height 19
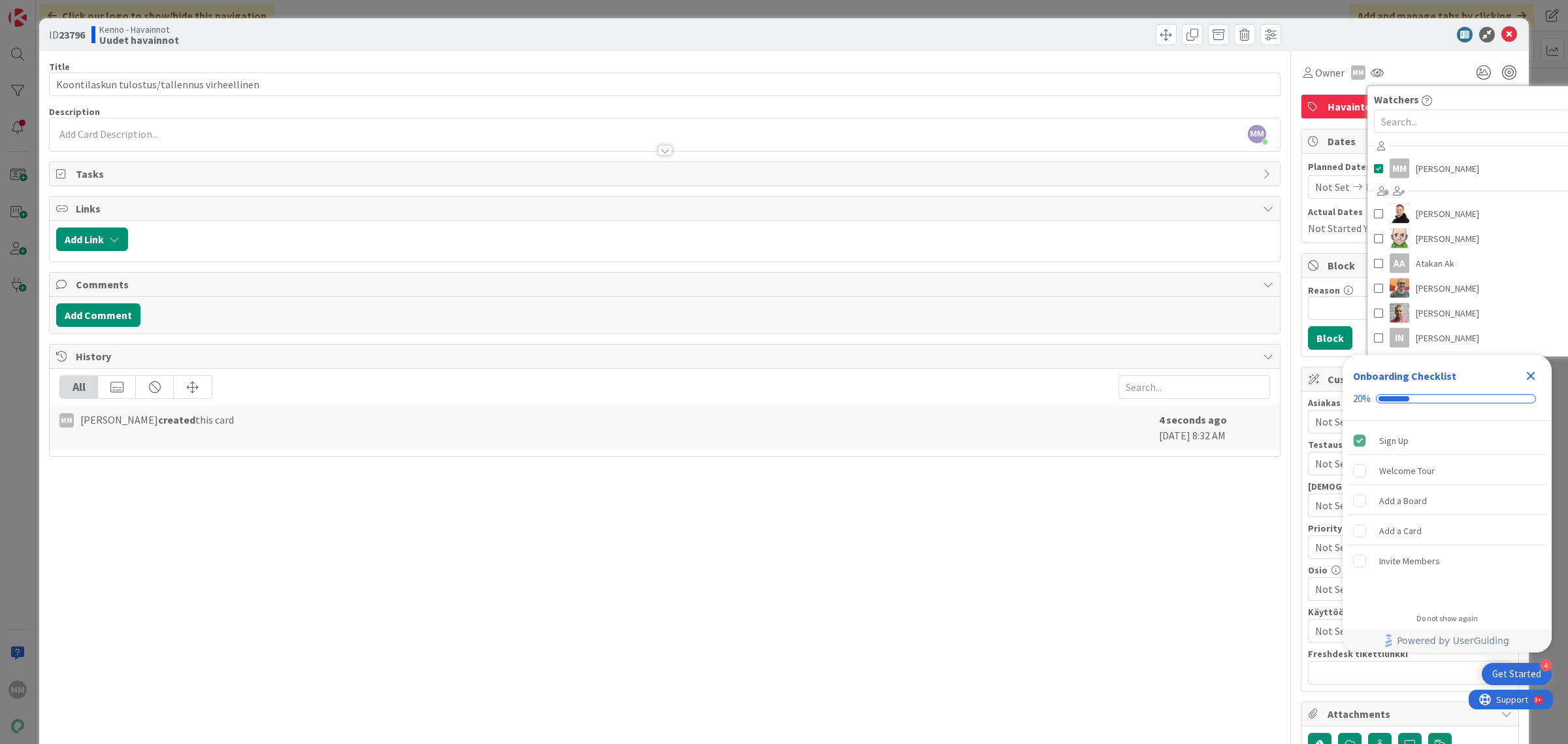
click at [593, 138] on div at bounding box center [665, 144] width 1230 height 14
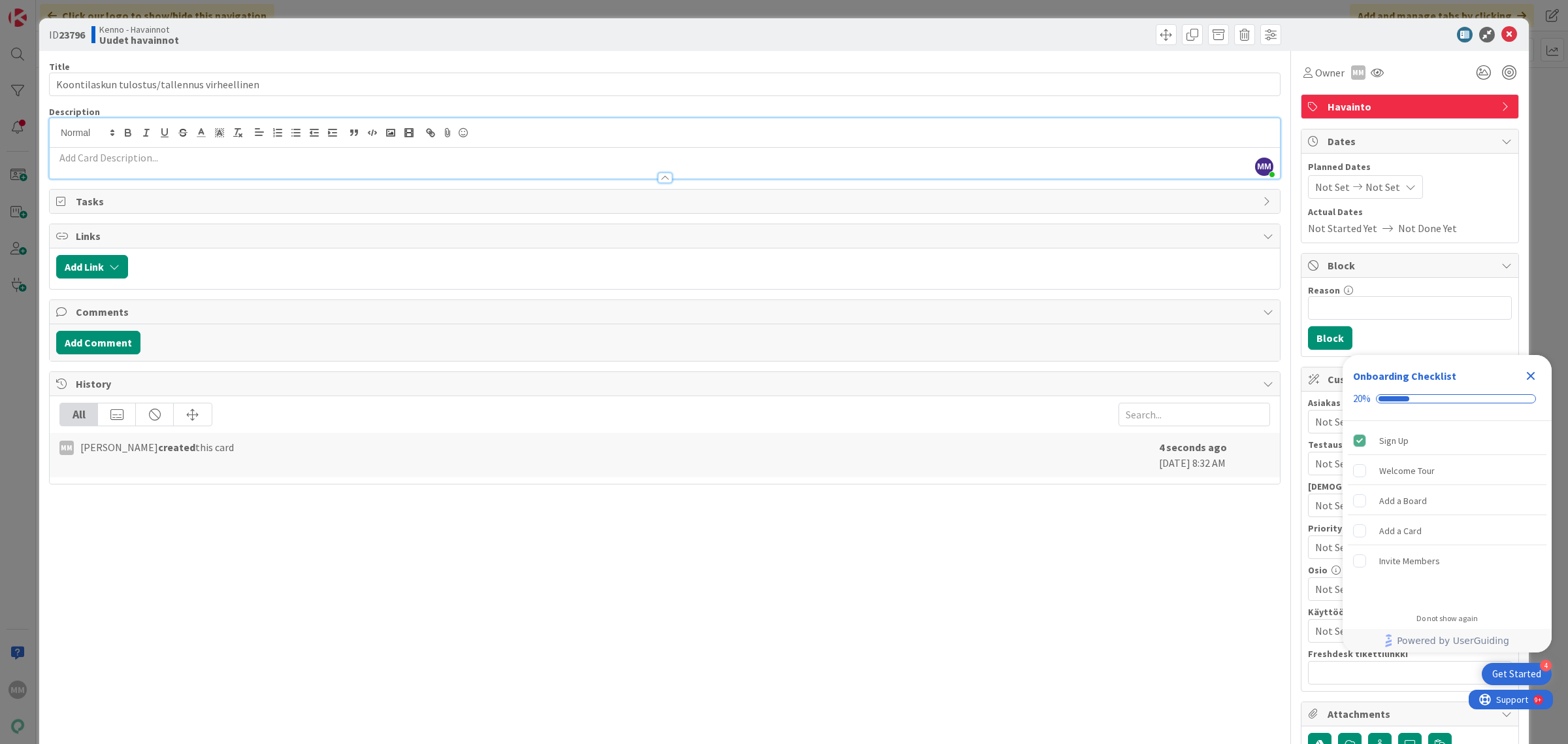
click at [461, 167] on div at bounding box center [665, 171] width 1230 height 14
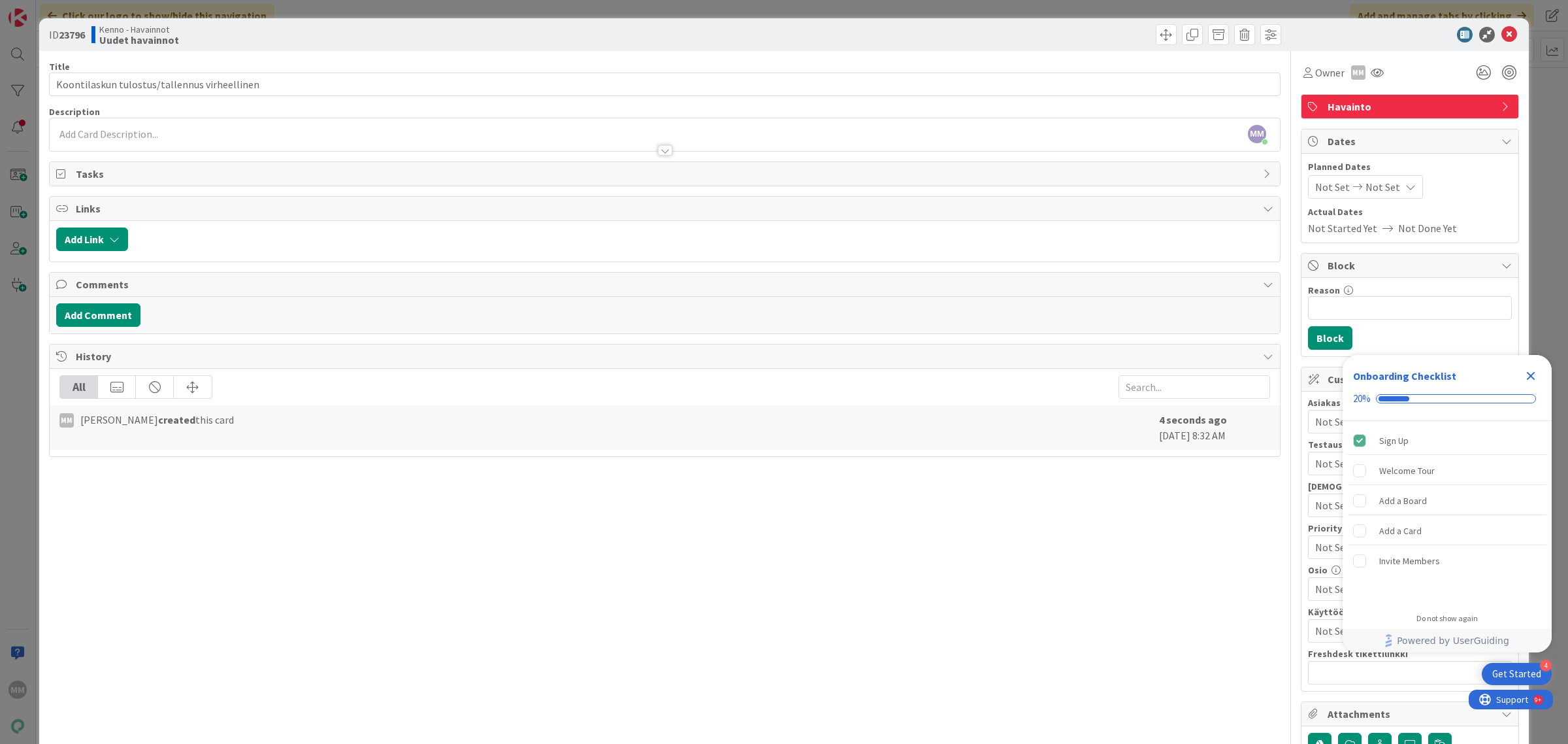
click at [106, 132] on p at bounding box center [665, 134] width 1217 height 15
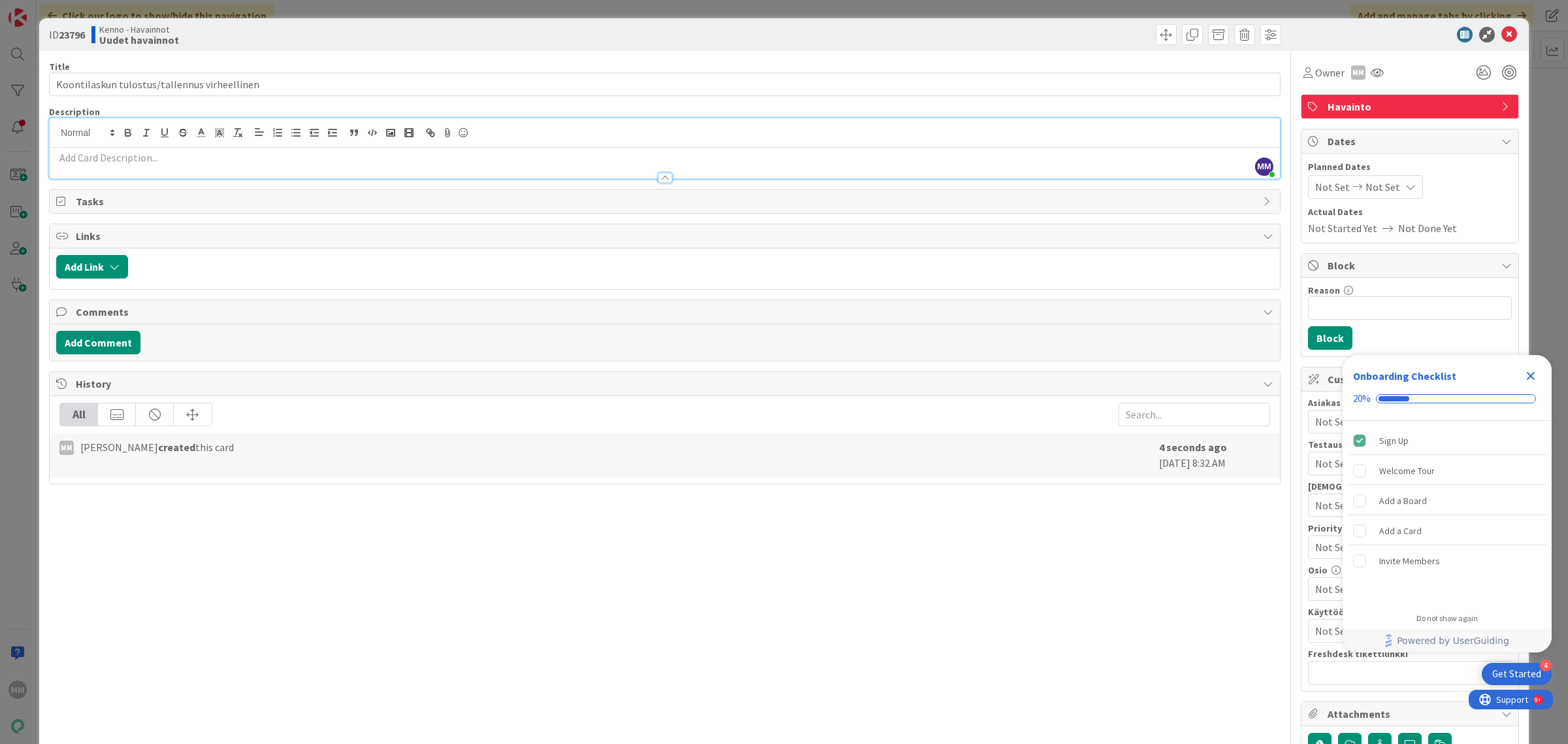
click at [85, 161] on p at bounding box center [665, 157] width 1217 height 15
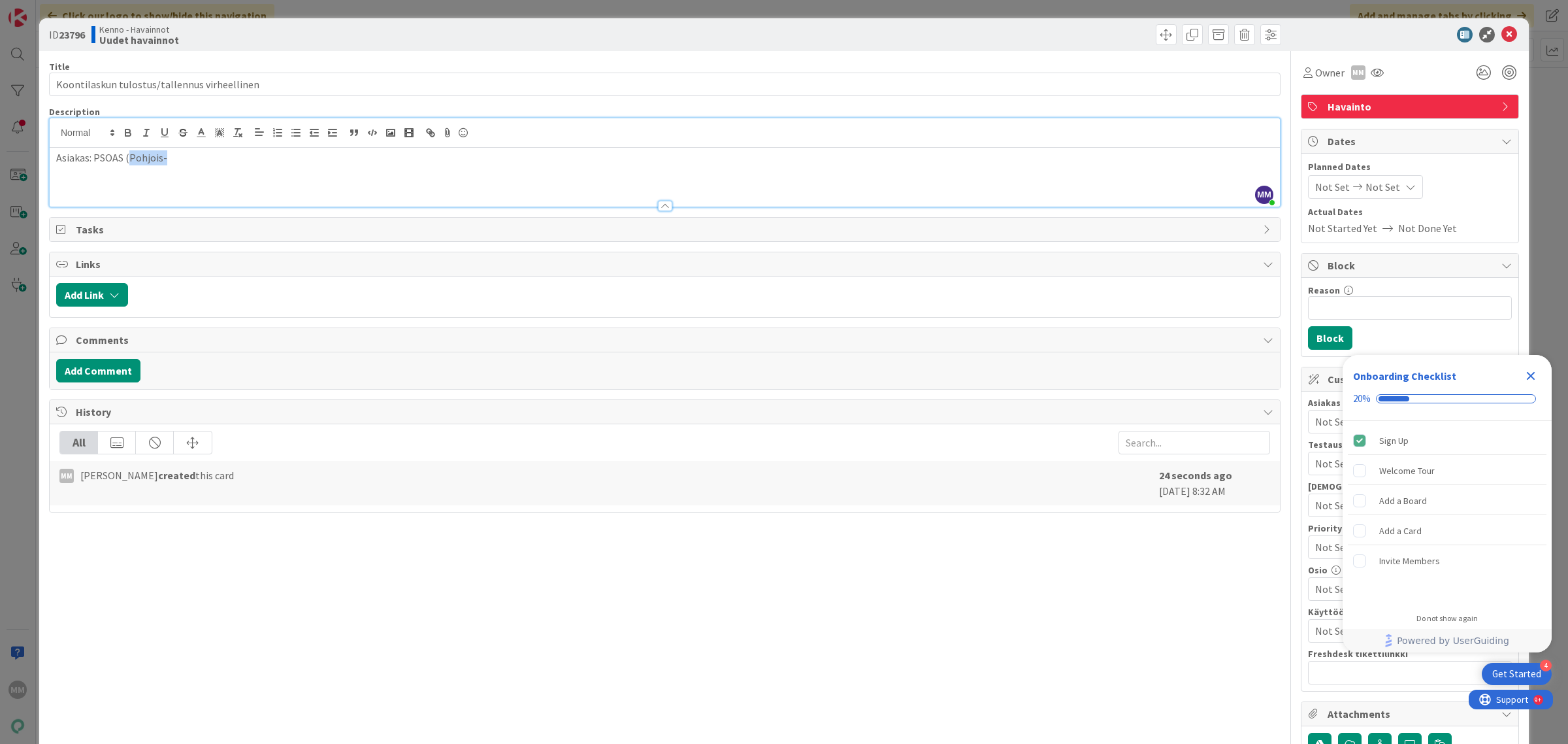
drag, startPoint x: 168, startPoint y: 159, endPoint x: 128, endPoint y: 157, distance: 40.0
click at [128, 157] on p "Asiakas: PSOAS (Pohjois-" at bounding box center [665, 157] width 1217 height 15
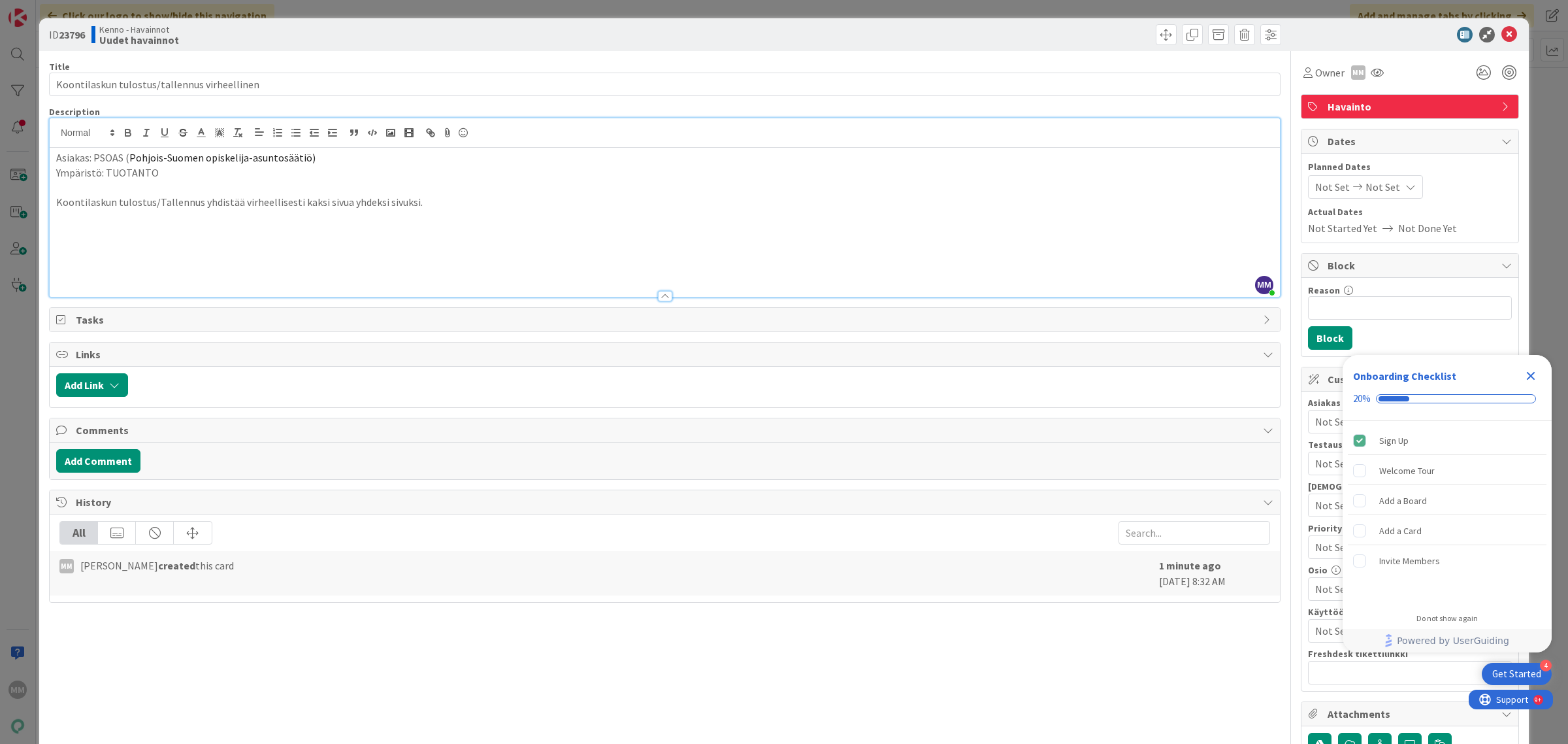
click at [566, 672] on div "Title 44 / 128 Koontilaskun tulostus/tallennus virheellinen Description MM Minn…" at bounding box center [665, 496] width 1232 height 891
click at [252, 243] on p at bounding box center [665, 246] width 1217 height 15
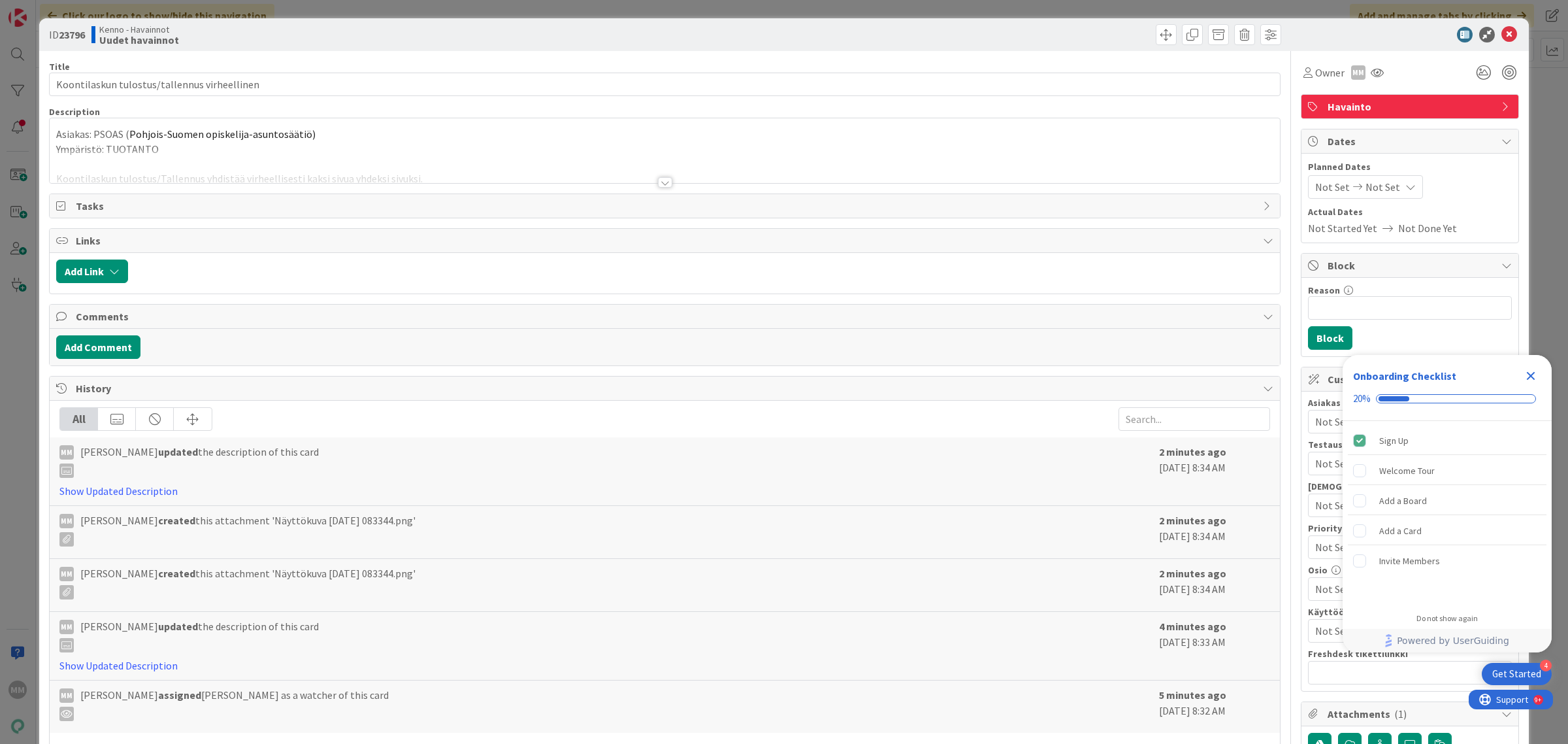
click at [658, 185] on div at bounding box center [665, 182] width 15 height 10
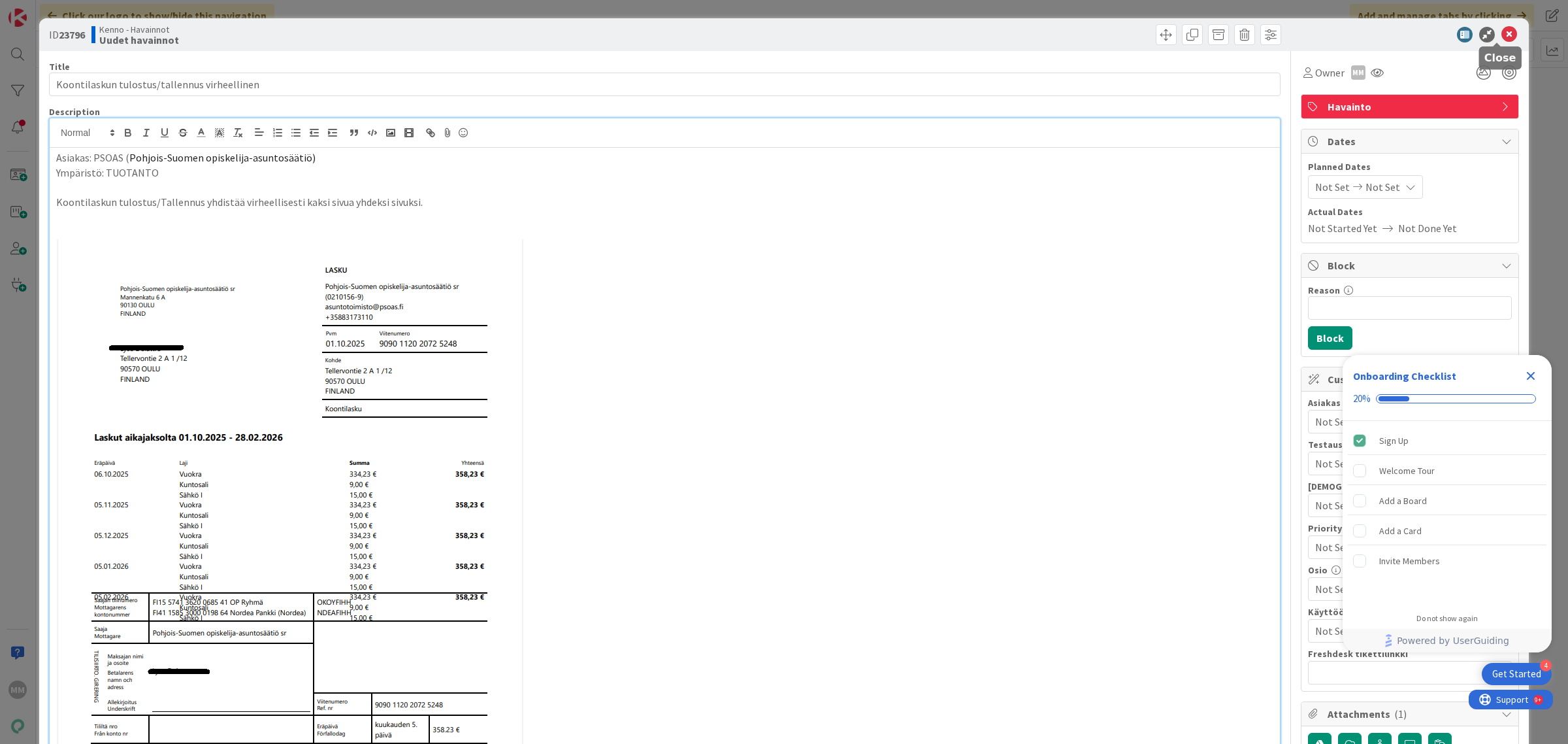
click at [1503, 31] on icon at bounding box center [1508, 34] width 15 height 15
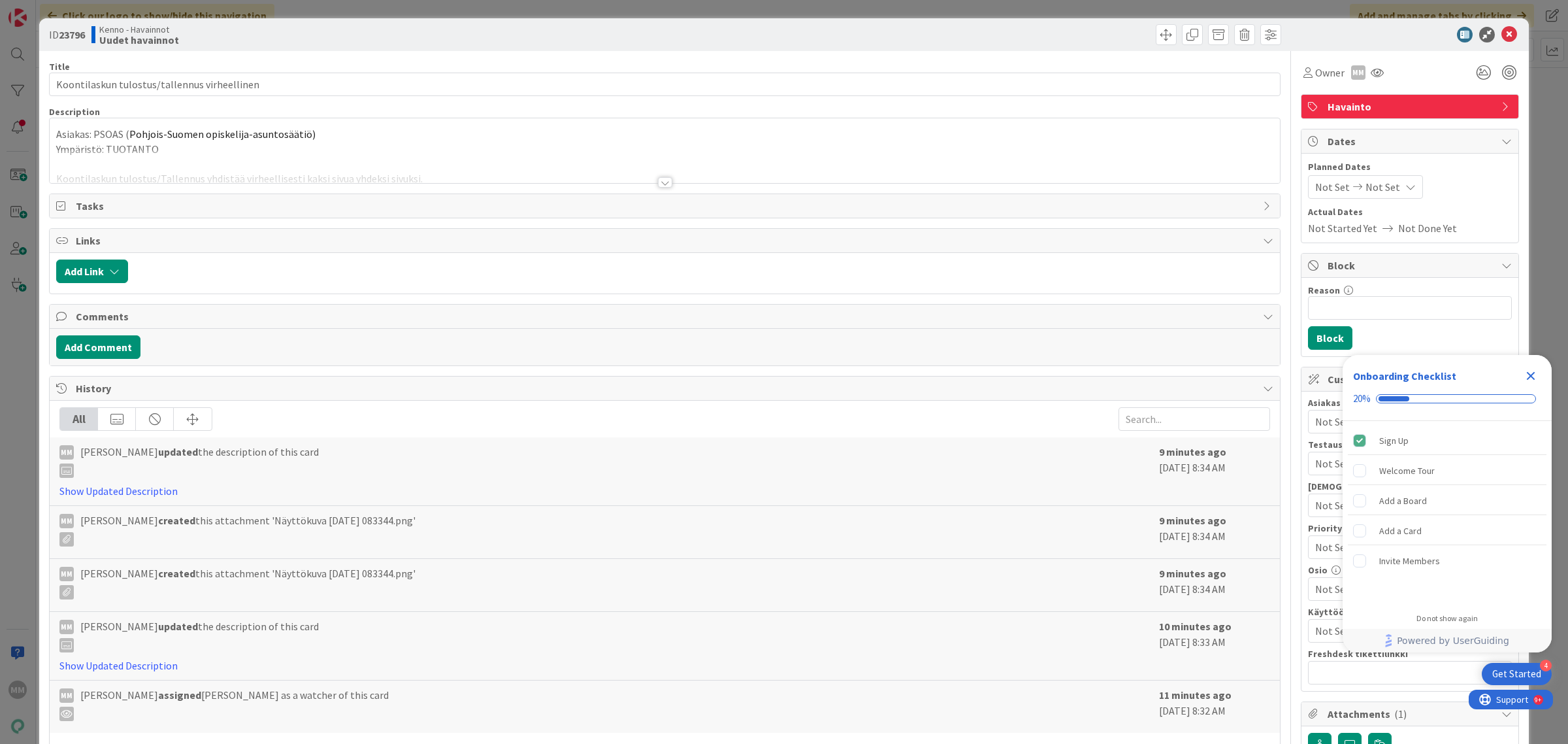
click at [438, 178] on div at bounding box center [665, 165] width 1230 height 33
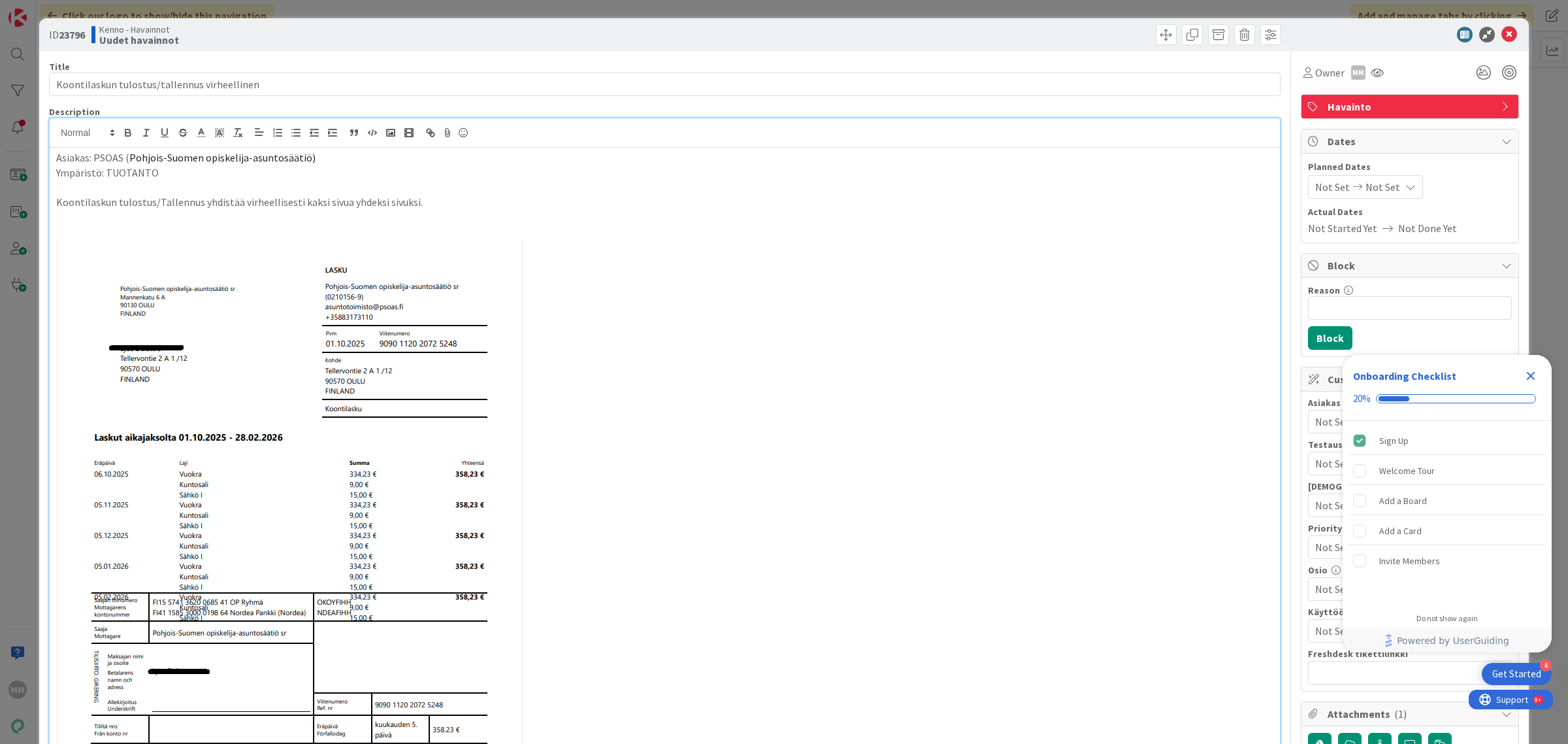
click at [211, 178] on p "Ympäristö: TUOTANTO" at bounding box center [665, 173] width 1217 height 15
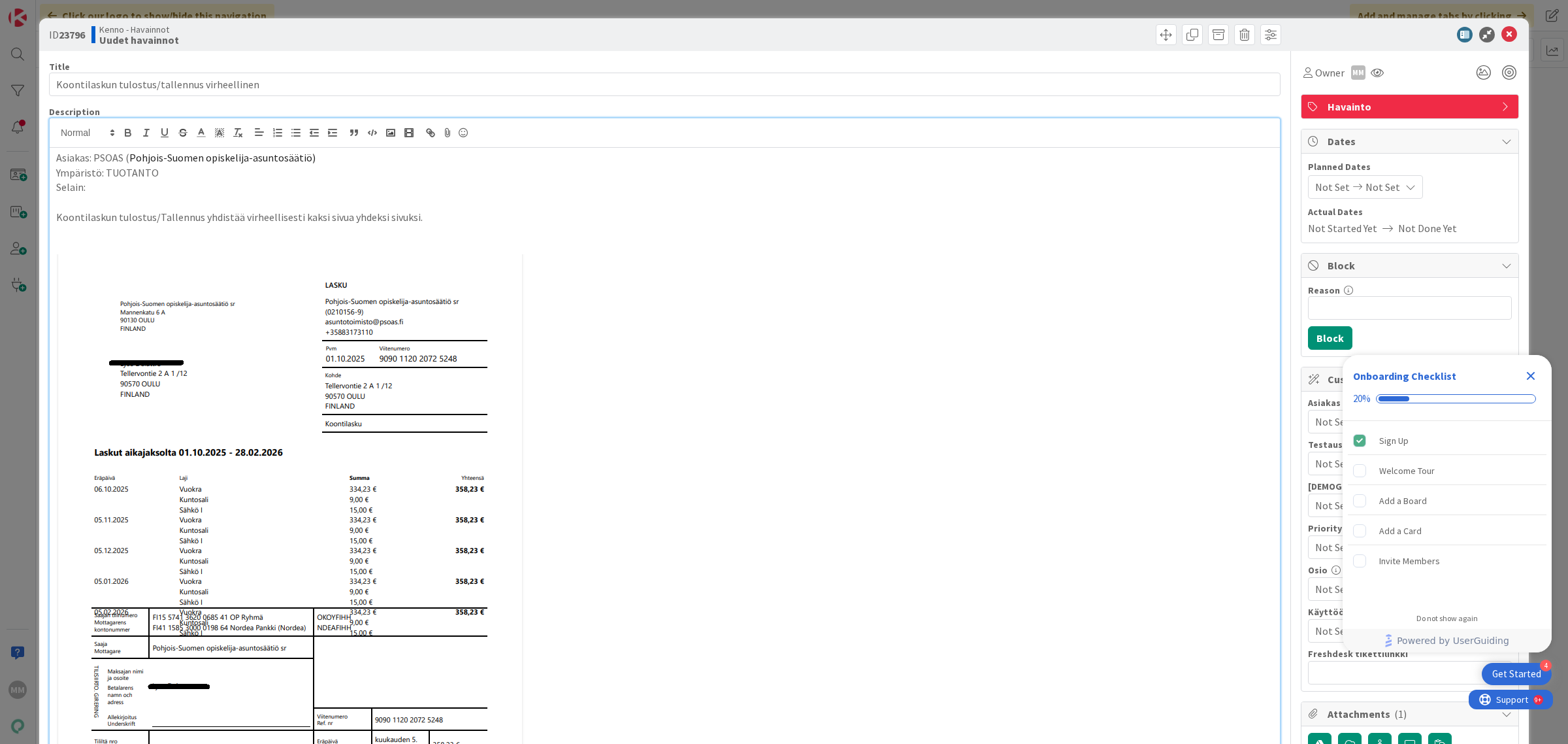
click at [109, 186] on p "Selain:" at bounding box center [665, 187] width 1217 height 15
click at [363, 194] on p "Selain:mozilla firefox" at bounding box center [665, 187] width 1217 height 15
click at [710, 233] on p at bounding box center [665, 232] width 1217 height 15
click at [1501, 36] on icon at bounding box center [1508, 34] width 15 height 15
